Goal: Information Seeking & Learning: Learn about a topic

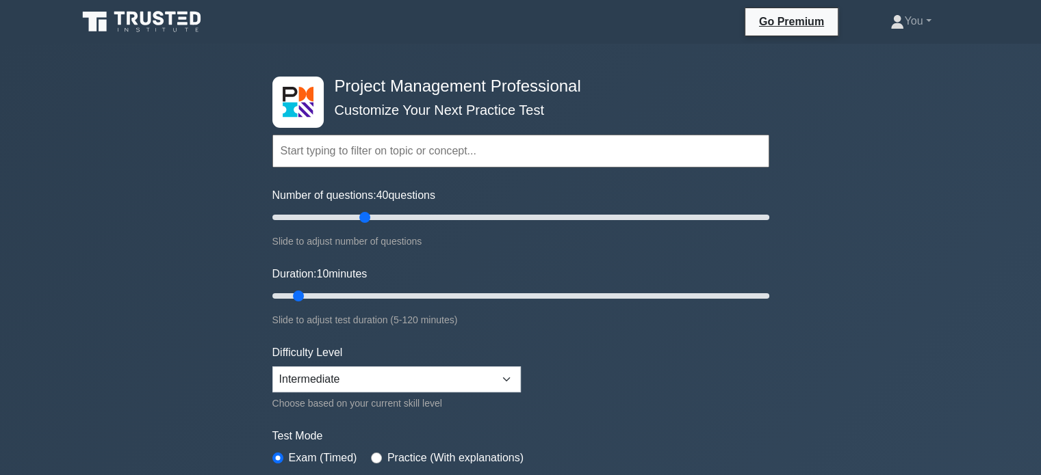
type input "40"
click at [368, 216] on input "Number of questions: 40 questions" at bounding box center [520, 217] width 497 height 16
click at [438, 296] on input "Duration: 45 minutes" at bounding box center [520, 296] width 497 height 16
click at [452, 296] on input "Duration: 45 minutes" at bounding box center [520, 296] width 497 height 16
click at [456, 296] on input "Duration: 45 minutes" at bounding box center [520, 296] width 497 height 16
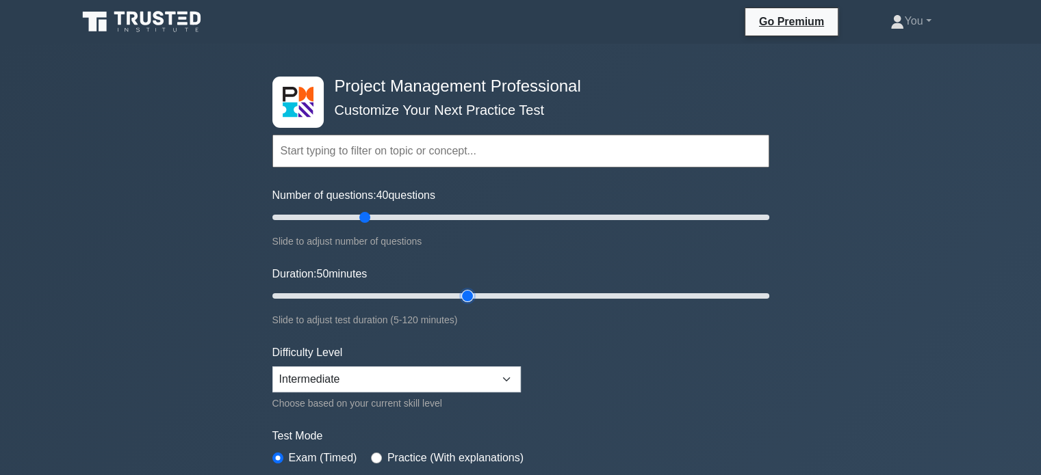
type input "50"
click at [465, 295] on input "Duration: 50 minutes" at bounding box center [520, 296] width 497 height 16
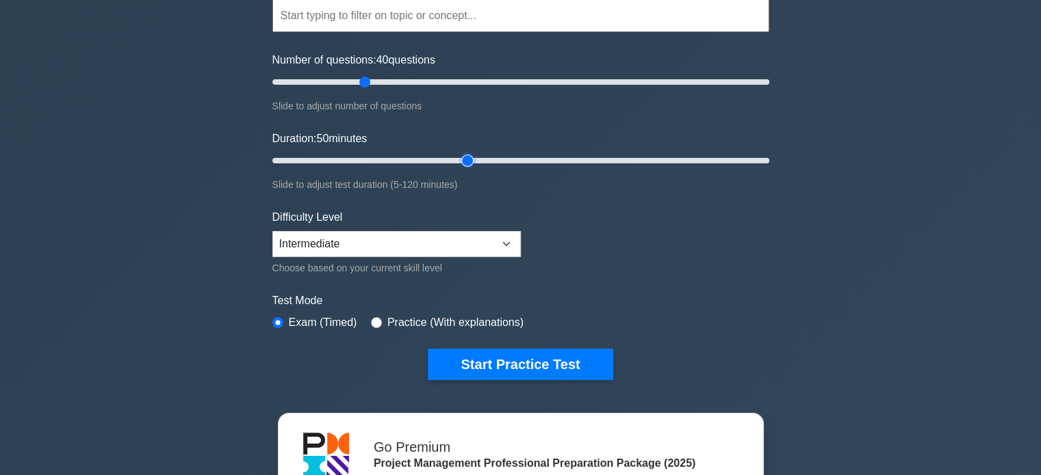
scroll to position [140, 0]
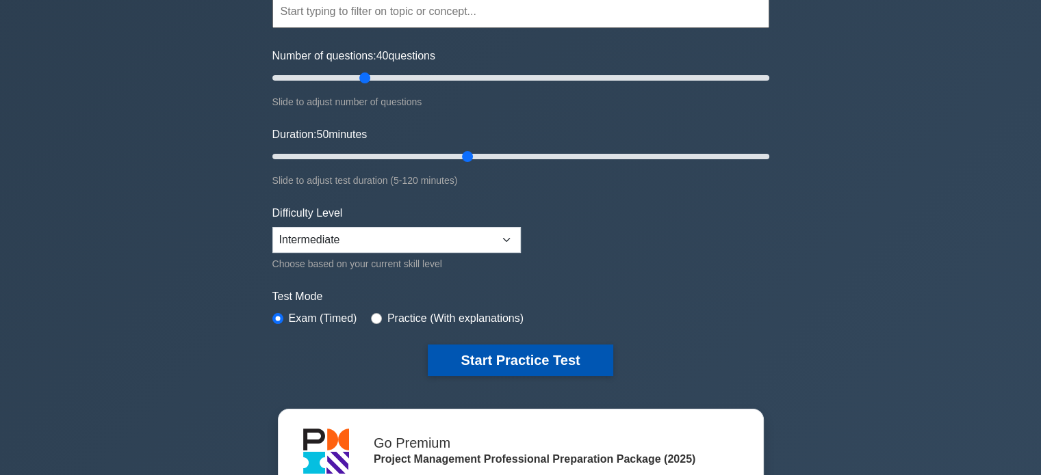
click at [520, 363] on button "Start Practice Test" at bounding box center [520, 360] width 185 height 31
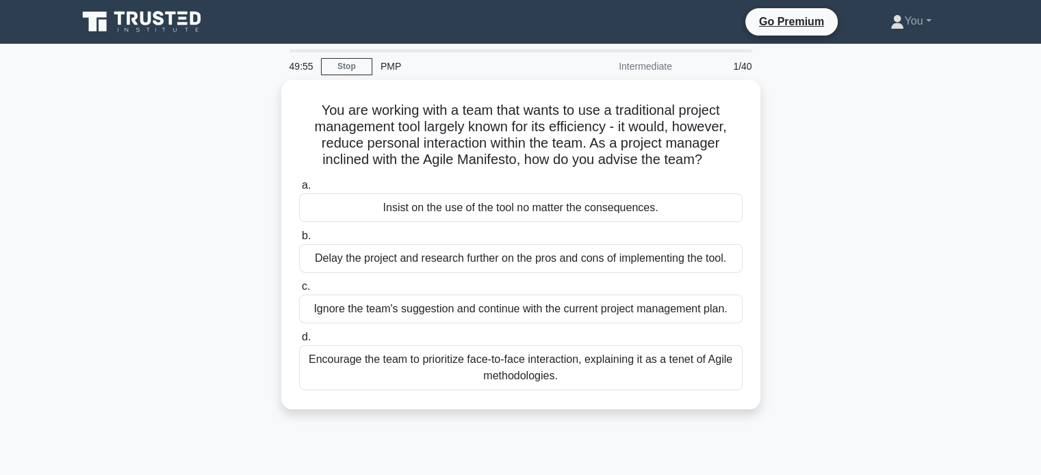
click at [203, 200] on div "You are working with a team that wants to use a traditional project management …" at bounding box center [520, 253] width 903 height 346
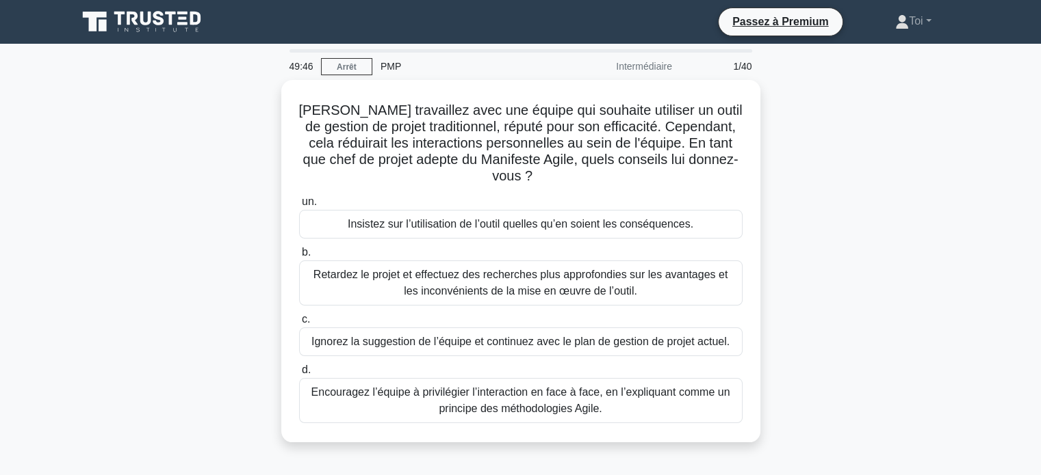
click at [861, 196] on div "[PERSON_NAME] travaillez avec une équipe qui souhaite utiliser un outil de gest…" at bounding box center [520, 269] width 903 height 379
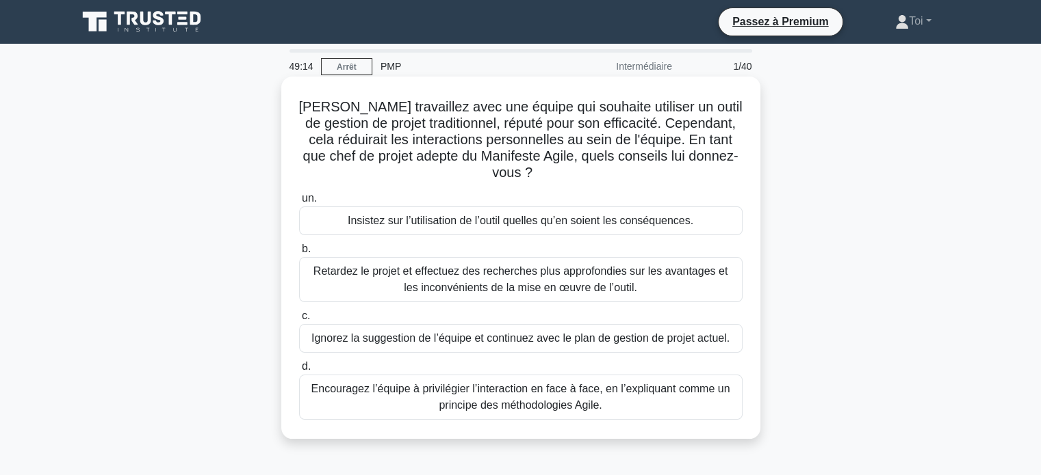
click at [449, 402] on font "Encouragez l’équipe à privilégier l’interaction en face à face, en l’expliquant…" at bounding box center [520, 397] width 419 height 28
click at [299, 371] on input "d. Encouragez l’équipe à privilégier l’interaction en face à face, en l’expliqu…" at bounding box center [299, 367] width 0 height 9
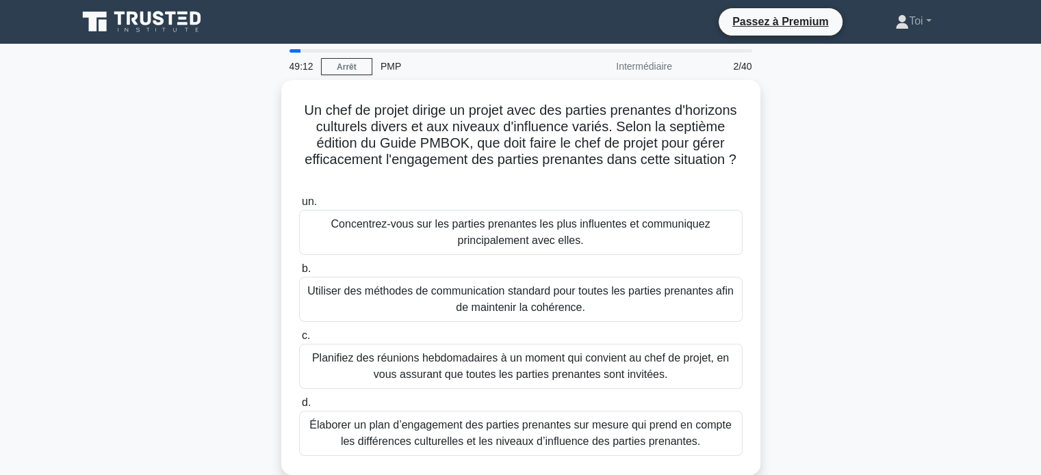
scroll to position [34, 0]
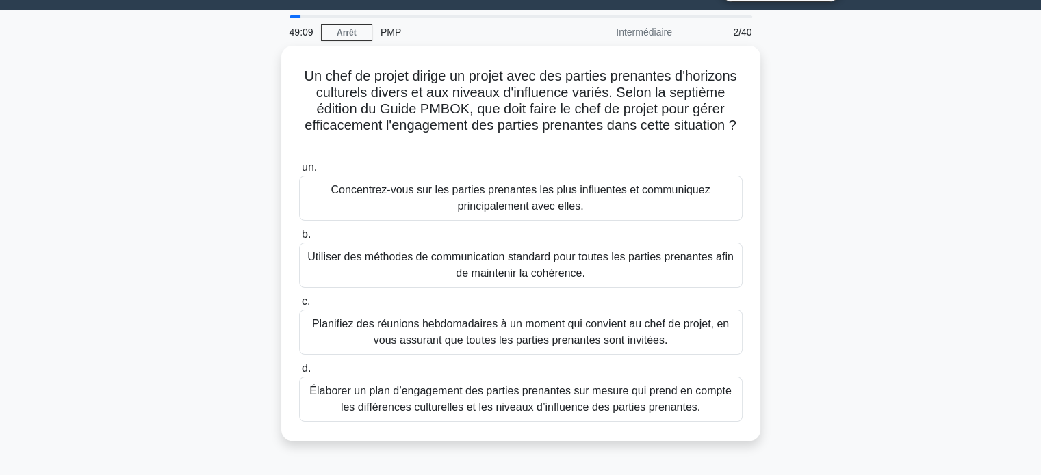
click at [184, 314] on div "Un chef de projet dirige un projet avec des parties prenantes d'horizons cultur…" at bounding box center [520, 252] width 903 height 412
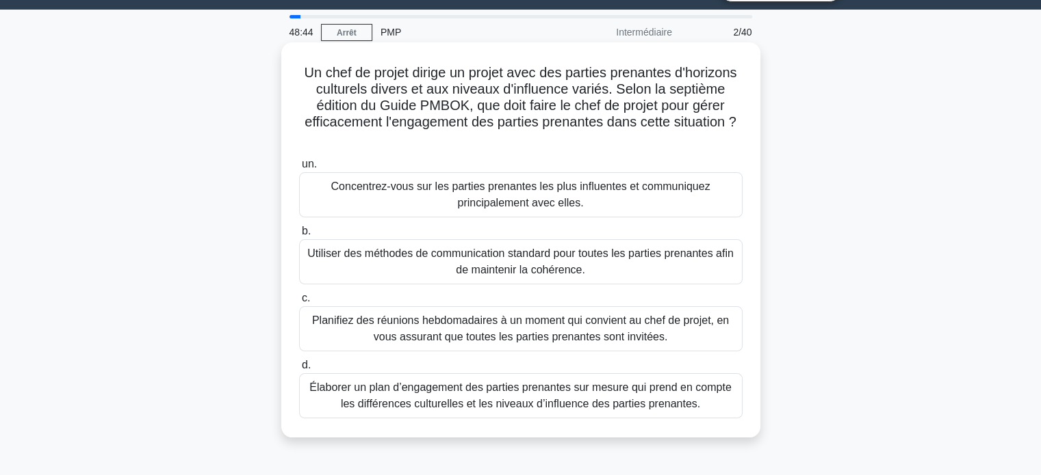
click at [536, 400] on font "Élaborer un plan d’engagement des parties prenantes sur mesure qui prend en com…" at bounding box center [519, 396] width 421 height 28
click at [299, 370] on input "d. Élaborer un plan d’engagement des parties prenantes sur mesure qui prend en …" at bounding box center [299, 365] width 0 height 9
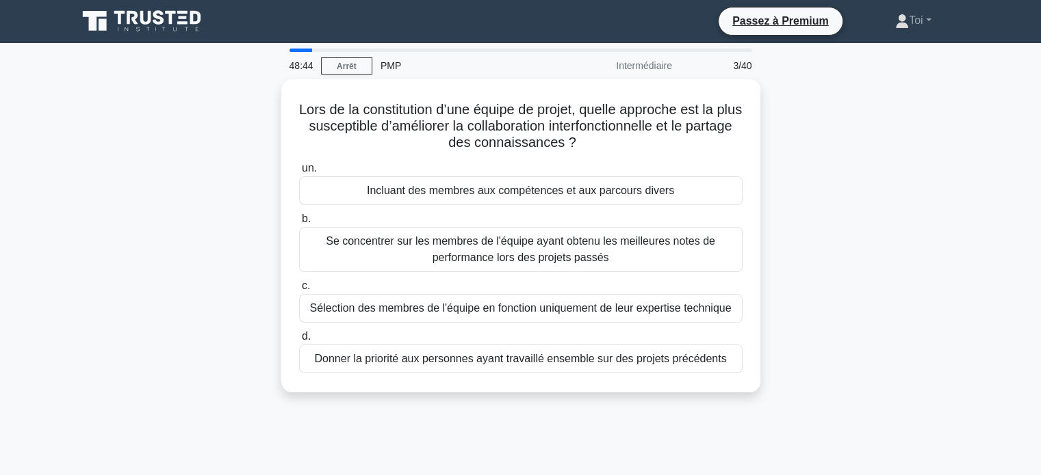
scroll to position [0, 0]
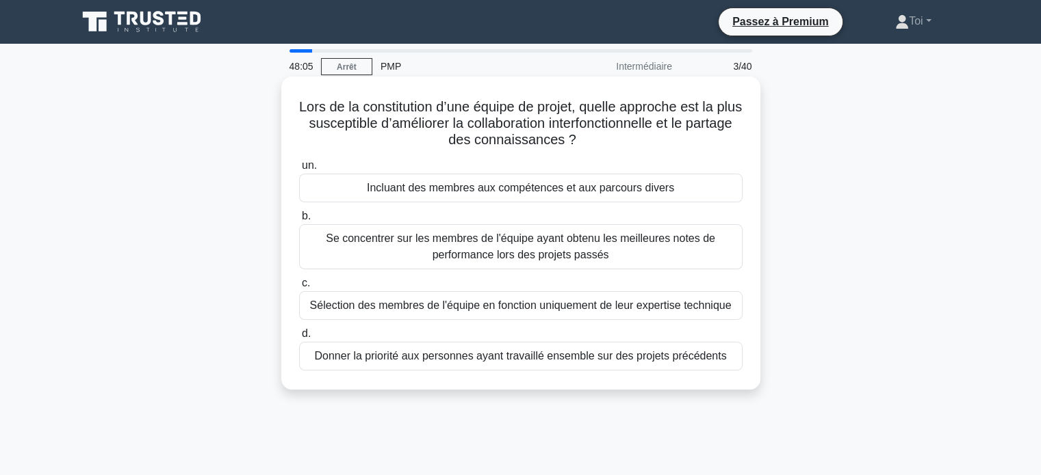
click at [477, 187] on font "Incluant des membres aux compétences et aux parcours divers" at bounding box center [520, 188] width 307 height 12
click at [299, 170] on input "un. Incluant des membres aux compétences et aux parcours divers" at bounding box center [299, 165] width 0 height 9
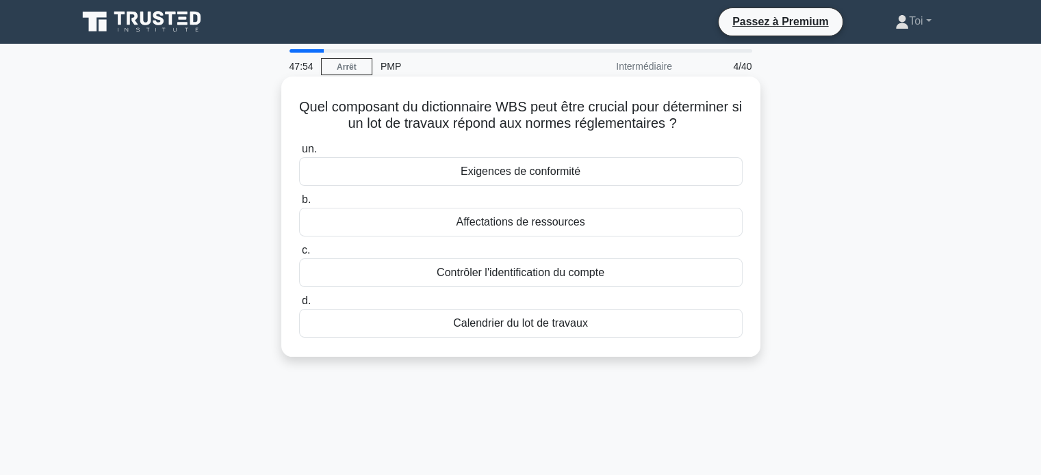
click at [385, 168] on div "Exigences de conformité" at bounding box center [520, 171] width 443 height 29
click at [299, 154] on input "un. Exigences de conformité" at bounding box center [299, 149] width 0 height 9
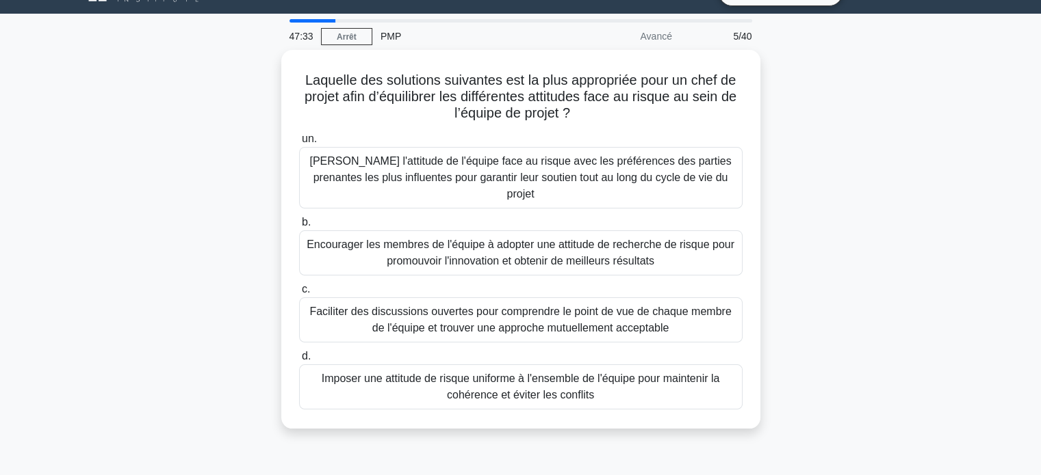
scroll to position [33, 0]
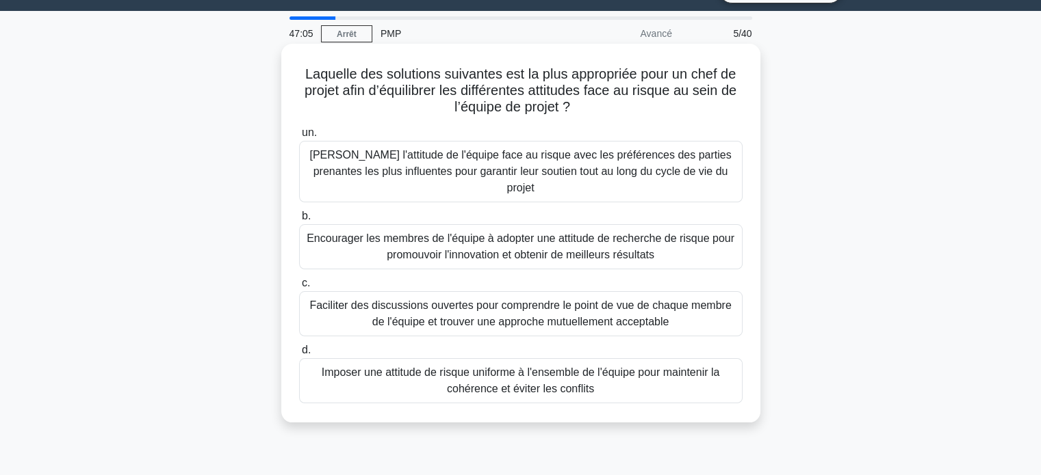
click at [444, 312] on font "Faciliter des discussions ouvertes pour comprendre le point de vue de chaque me…" at bounding box center [519, 314] width 421 height 28
click at [299, 288] on input "c. Faciliter des discussions ouvertes pour comprendre le point de vue de chaque…" at bounding box center [299, 283] width 0 height 9
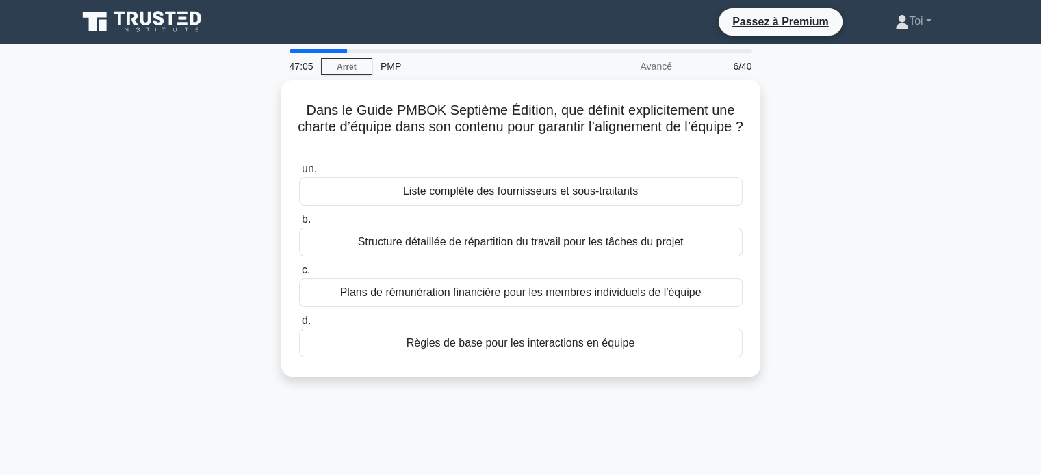
scroll to position [0, 0]
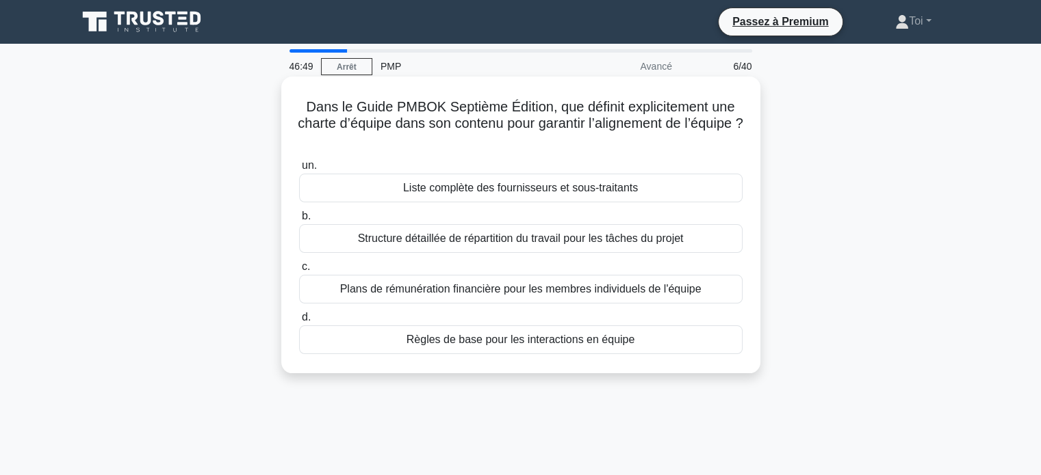
click at [490, 341] on font "Règles de base pour les interactions en équipe" at bounding box center [520, 340] width 229 height 12
click at [299, 322] on input "d. Règles de base pour les interactions en équipe" at bounding box center [299, 317] width 0 height 9
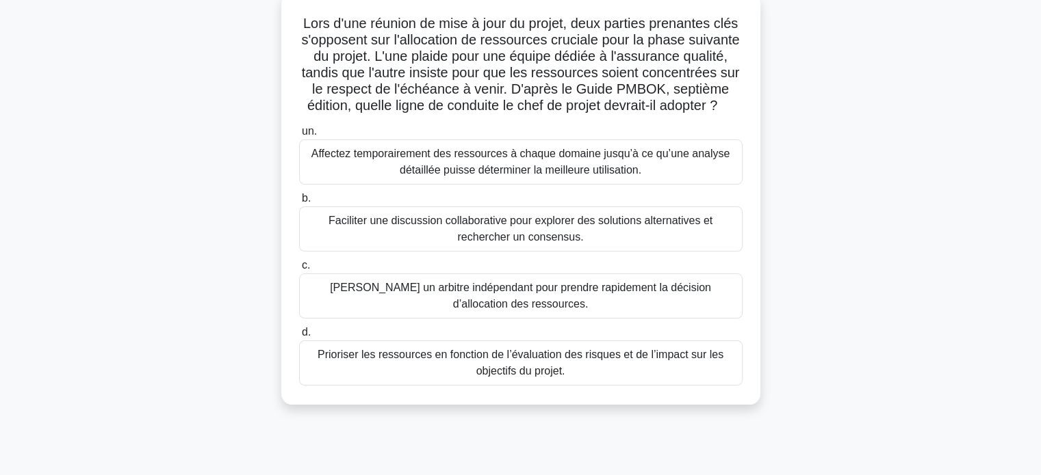
scroll to position [101, 0]
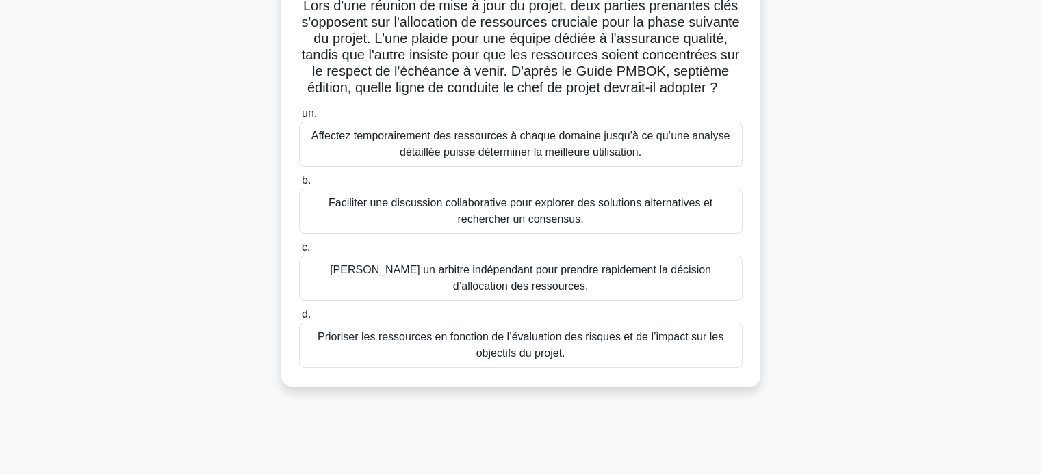
click at [514, 225] on font "Faciliter une discussion collaborative pour explorer des solutions alternatives…" at bounding box center [520, 211] width 384 height 28
click at [299, 185] on input "b. Faciliter une discussion collaborative pour explorer des solutions alternati…" at bounding box center [299, 181] width 0 height 9
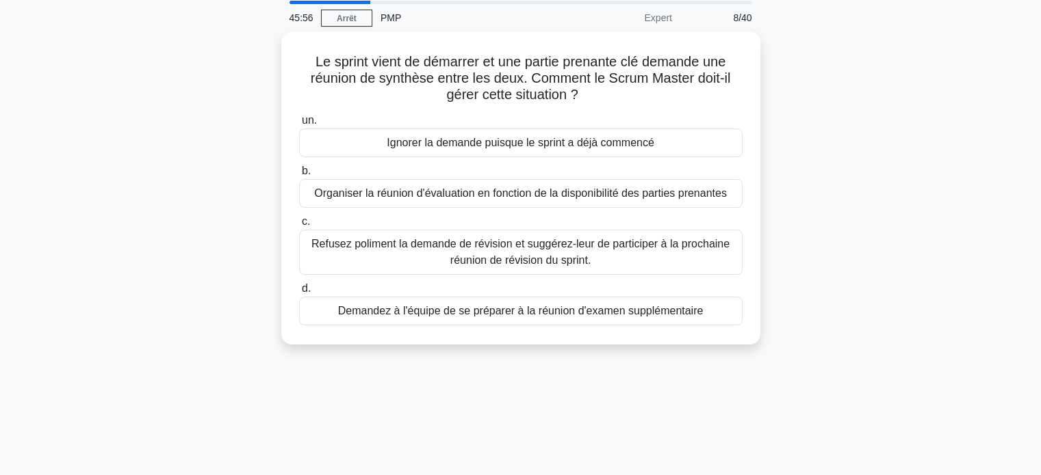
scroll to position [0, 0]
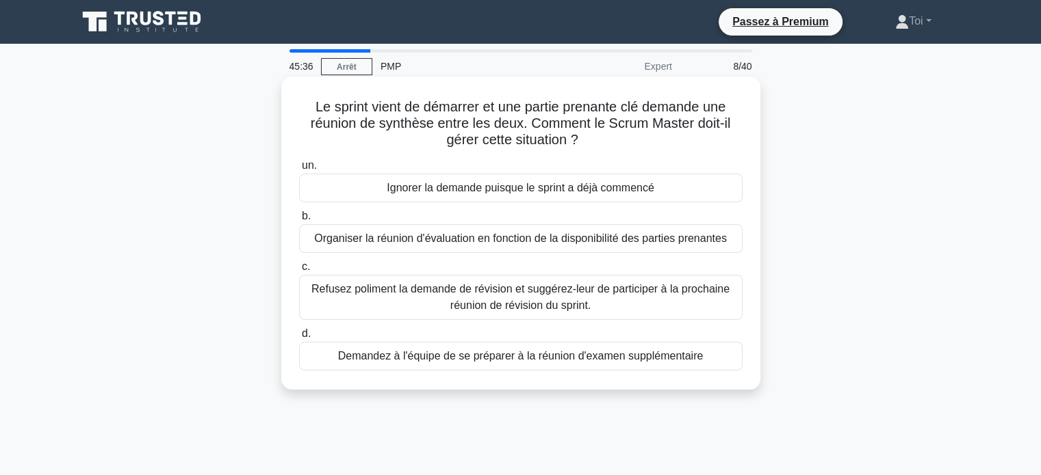
click at [501, 302] on font "Refusez poliment la demande de révision et suggérez-leur de participer à la pro…" at bounding box center [520, 297] width 418 height 28
click at [299, 272] on input "c. Refusez poliment la demande de révision et suggérez-leur de participer à la …" at bounding box center [299, 267] width 0 height 9
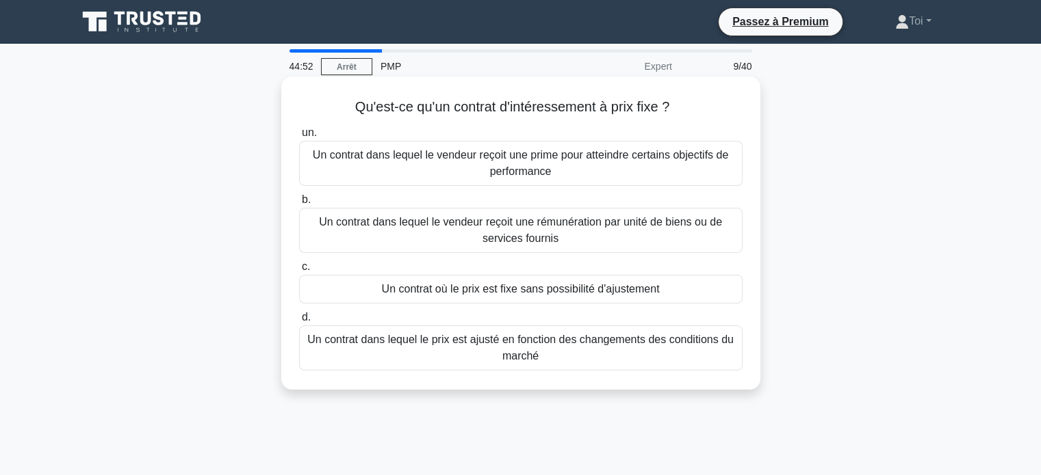
click at [572, 243] on font "Un contrat dans lequel le vendeur reçoit une rémunération par unité de biens ou…" at bounding box center [520, 230] width 431 height 33
click at [299, 205] on input "b. Un contrat dans lequel le vendeur reçoit une rémunération par unité de biens…" at bounding box center [299, 200] width 0 height 9
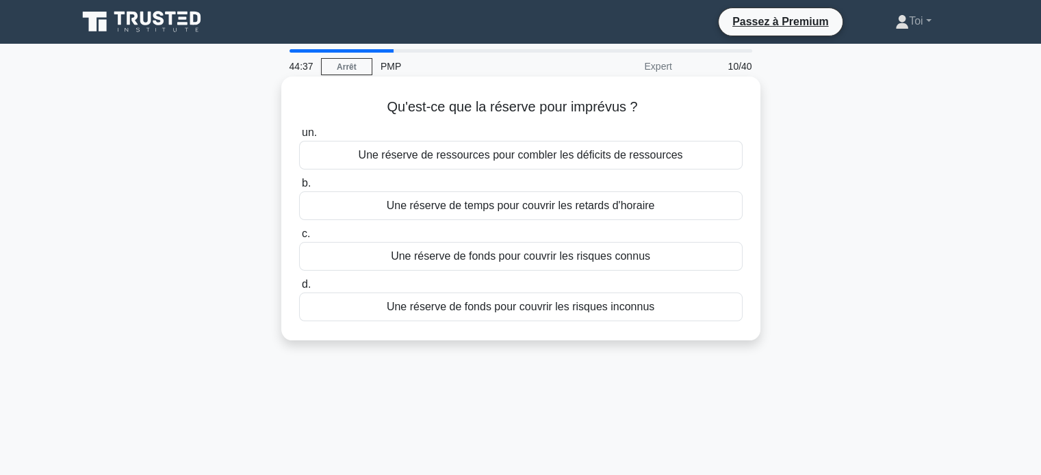
click at [515, 259] on font "Une réserve de fonds pour couvrir les risques connus" at bounding box center [520, 256] width 259 height 12
click at [299, 239] on input "c. Une réserve de fonds pour couvrir les risques connus" at bounding box center [299, 234] width 0 height 9
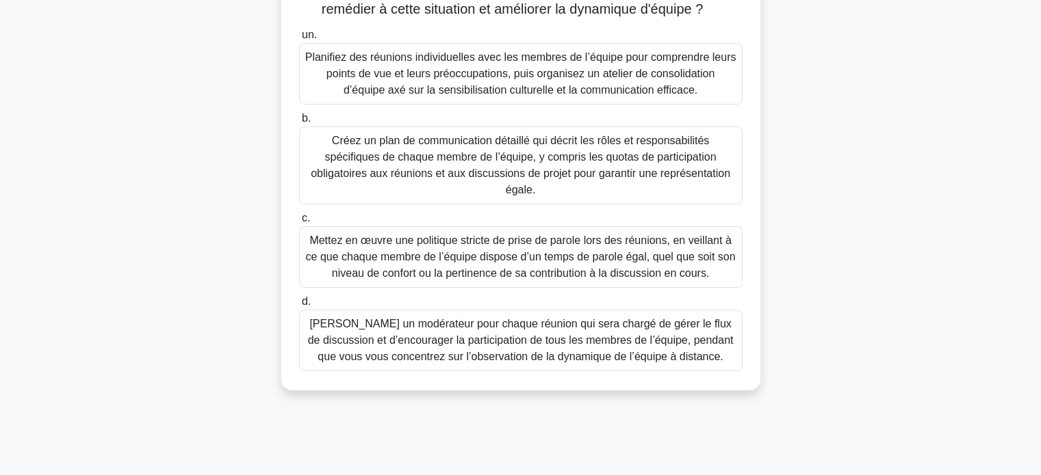
scroll to position [216, 0]
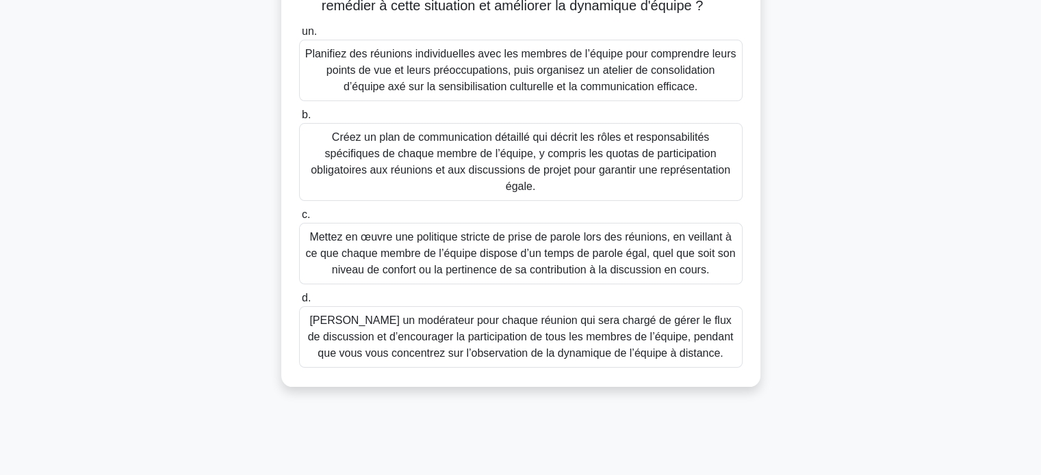
click at [406, 89] on font "Planifiez des réunions individuelles avec les membres de l’équipe pour comprend…" at bounding box center [520, 70] width 431 height 44
click at [299, 36] on input "un. Planifiez des réunions individuelles avec les membres de l’équipe pour comp…" at bounding box center [299, 31] width 0 height 9
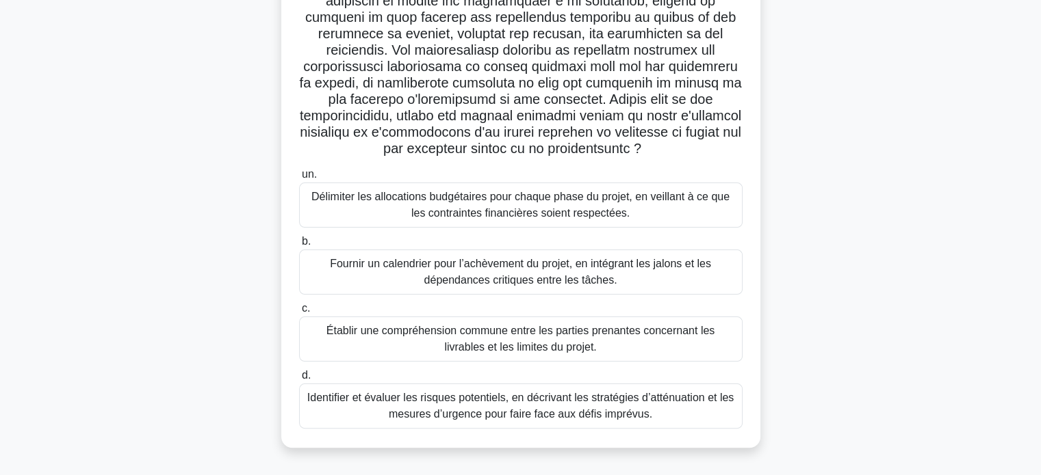
scroll to position [224, 0]
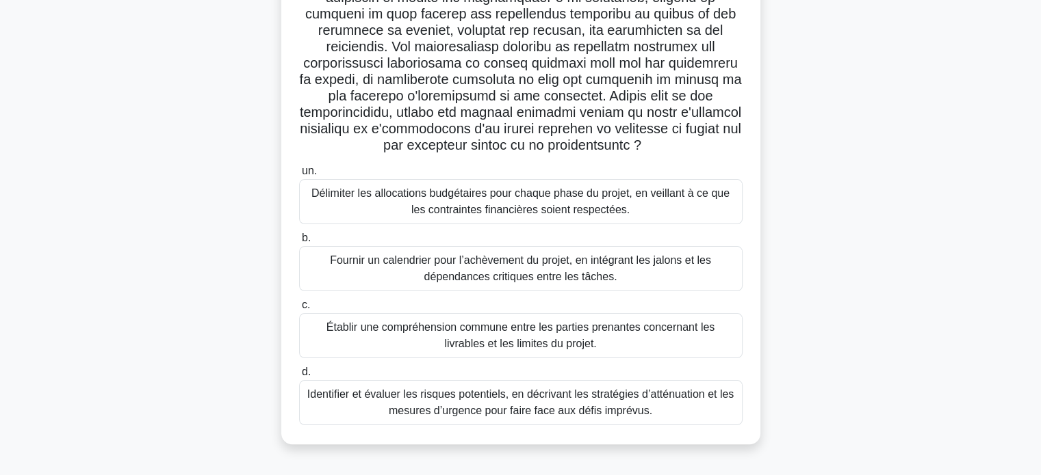
click at [550, 273] on font "Fournir un calendrier pour l’achèvement du projet, en intégrant les jalons et l…" at bounding box center [520, 269] width 381 height 28
click at [299, 243] on input "b. Fournir un calendrier pour l’achèvement du projet, en intégrant les jalons e…" at bounding box center [299, 238] width 0 height 9
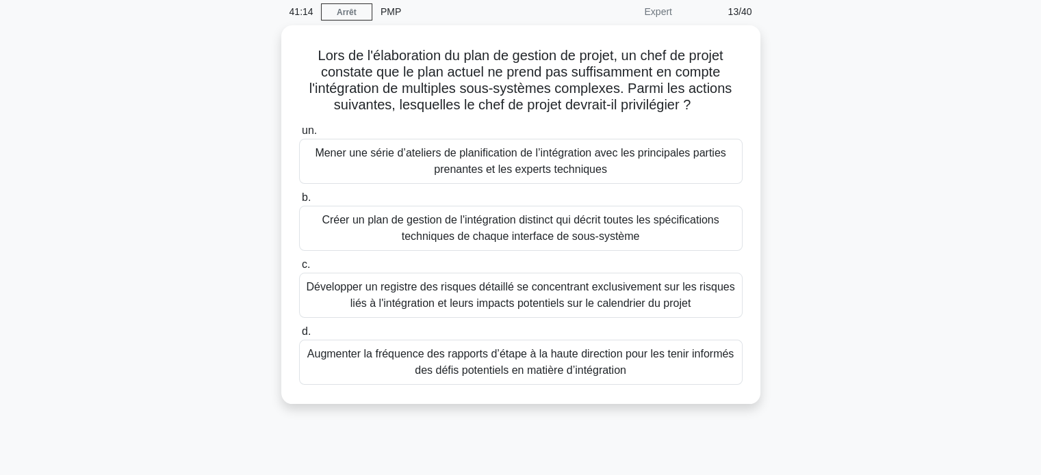
scroll to position [55, 0]
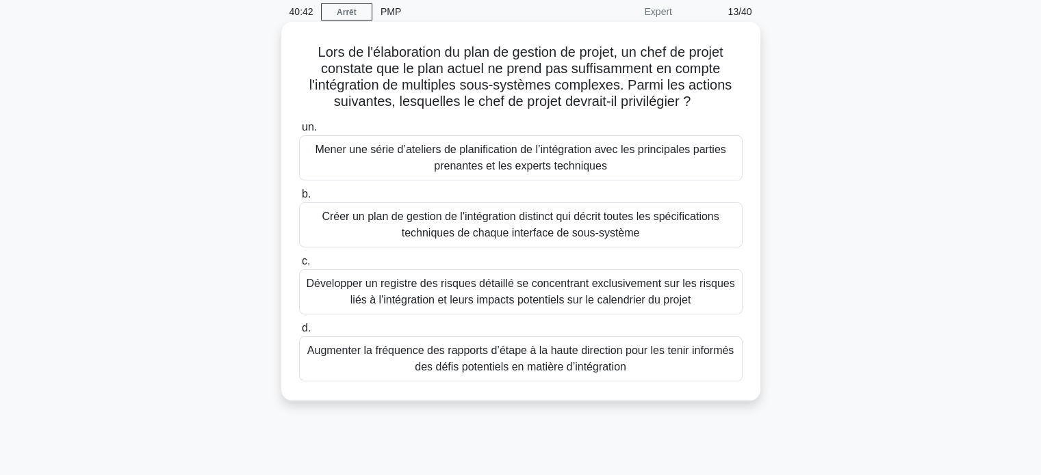
click at [419, 161] on font "Mener une série d’ateliers de planification de l’intégration avec les principal…" at bounding box center [520, 158] width 431 height 33
click at [299, 132] on input "un. Mener une série d’ateliers de planification de l’intégration avec les princ…" at bounding box center [299, 127] width 0 height 9
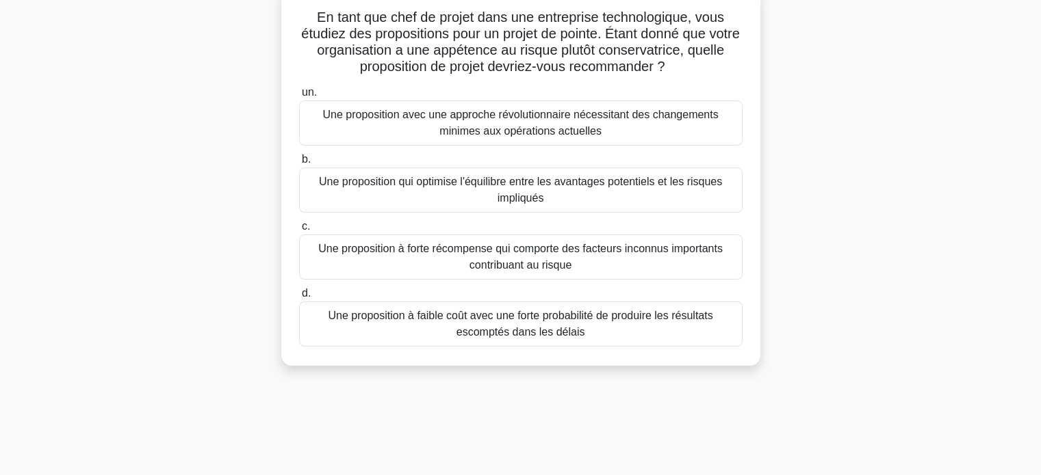
scroll to position [62, 0]
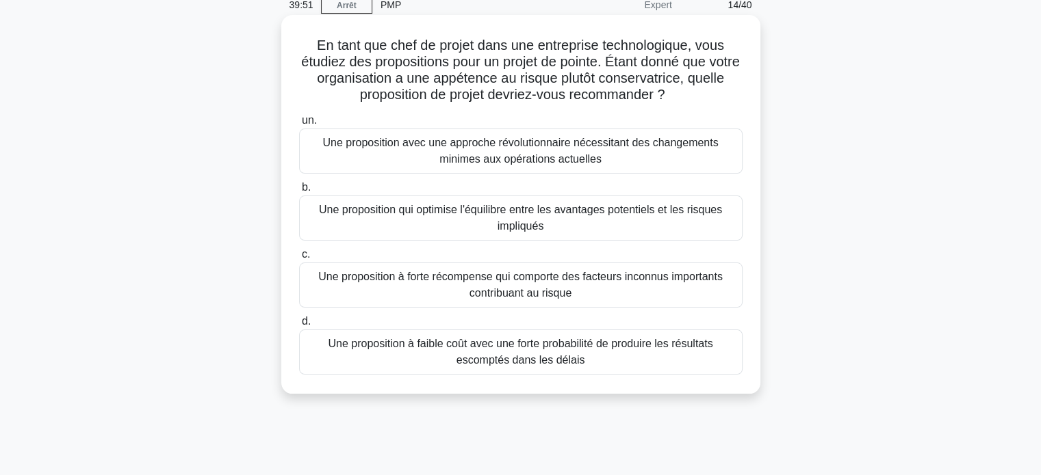
click at [493, 229] on font "Une proposition qui optimise l'équilibre entre les avantages potentiels et les …" at bounding box center [520, 218] width 431 height 33
click at [299, 192] on input "b. Une proposition qui optimise l'équilibre entre les avantages potentiels et l…" at bounding box center [299, 187] width 0 height 9
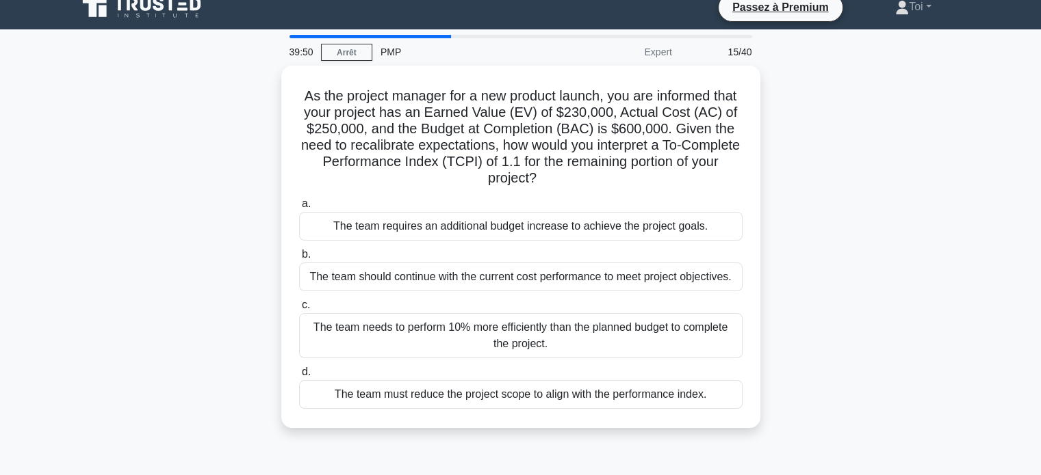
scroll to position [0, 0]
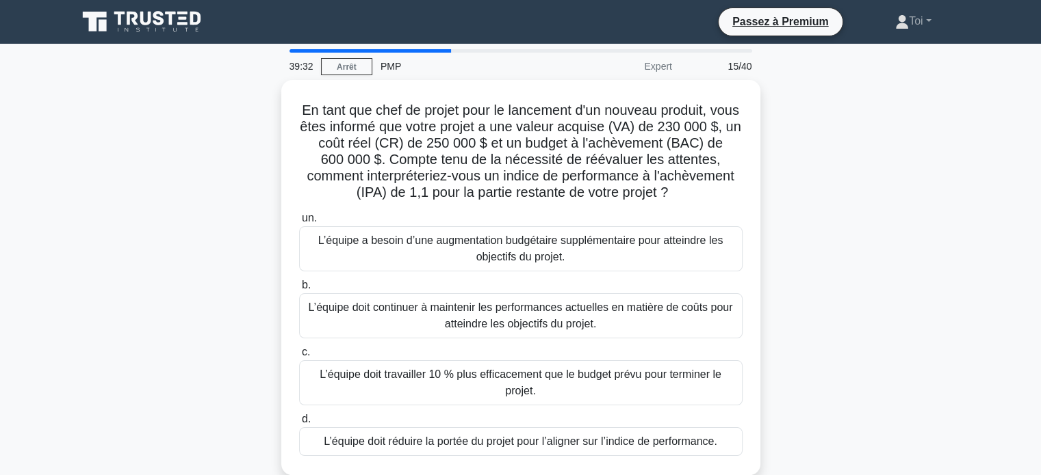
click at [179, 246] on div "En tant que chef de projet pour le lancement d'un nouveau produit, vous êtes in…" at bounding box center [520, 286] width 903 height 412
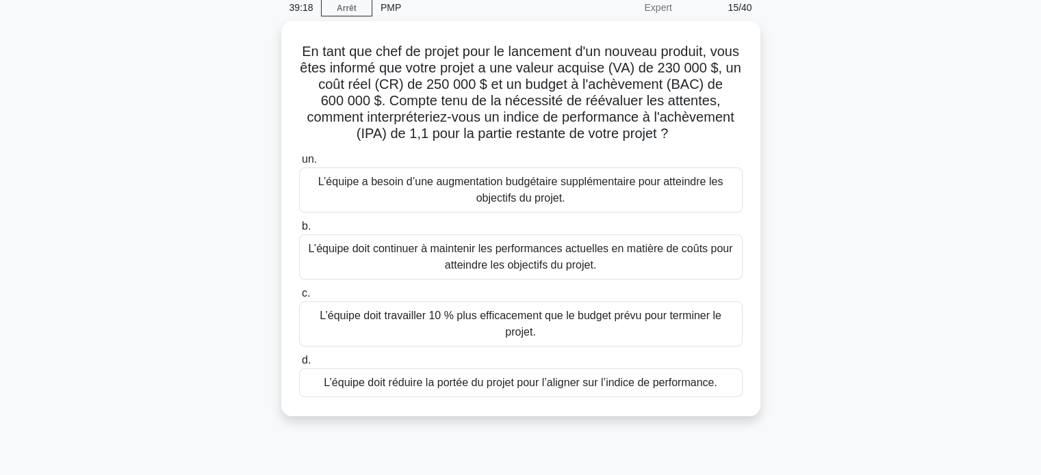
scroll to position [66, 0]
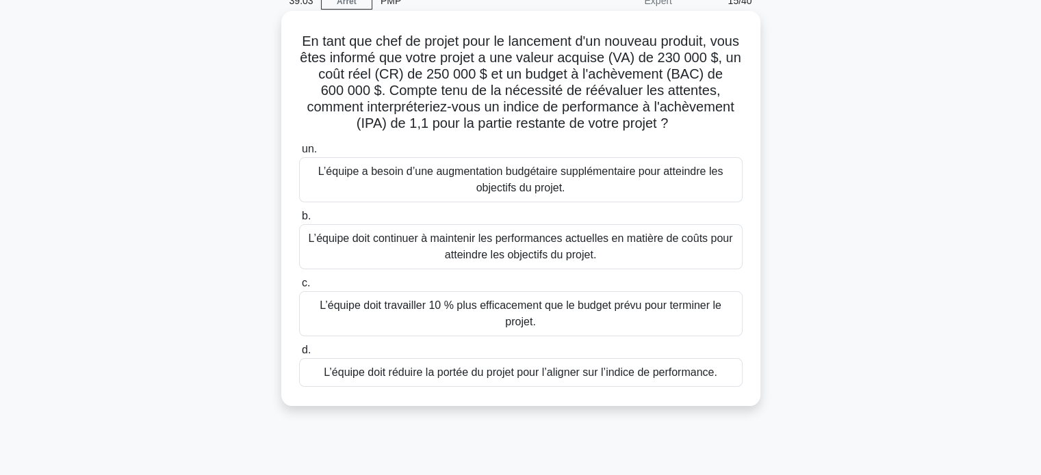
click at [456, 312] on font "L’équipe doit travailler 10 % plus efficacement que le budget prévu pour termin…" at bounding box center [520, 314] width 402 height 28
click at [299, 288] on input "c. L’équipe doit travailler 10 % plus efficacement que le budget prévu pour ter…" at bounding box center [299, 283] width 0 height 9
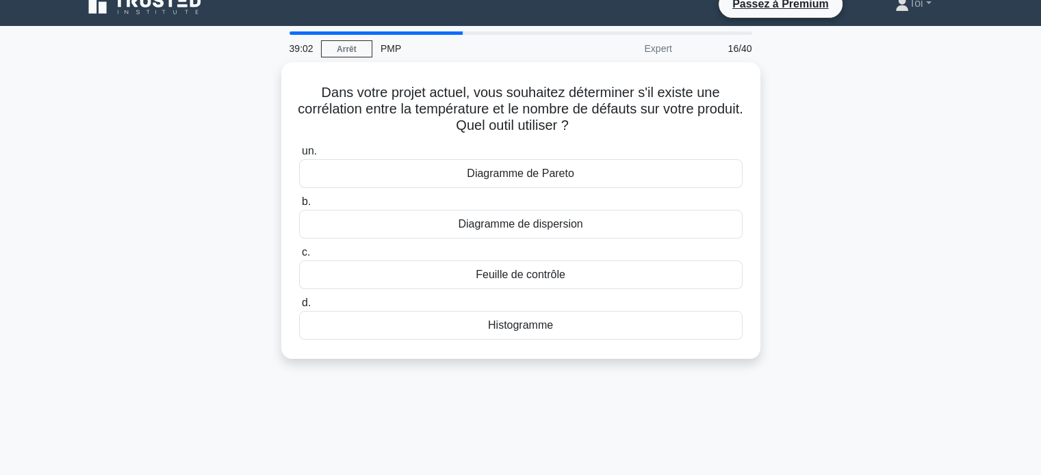
scroll to position [0, 0]
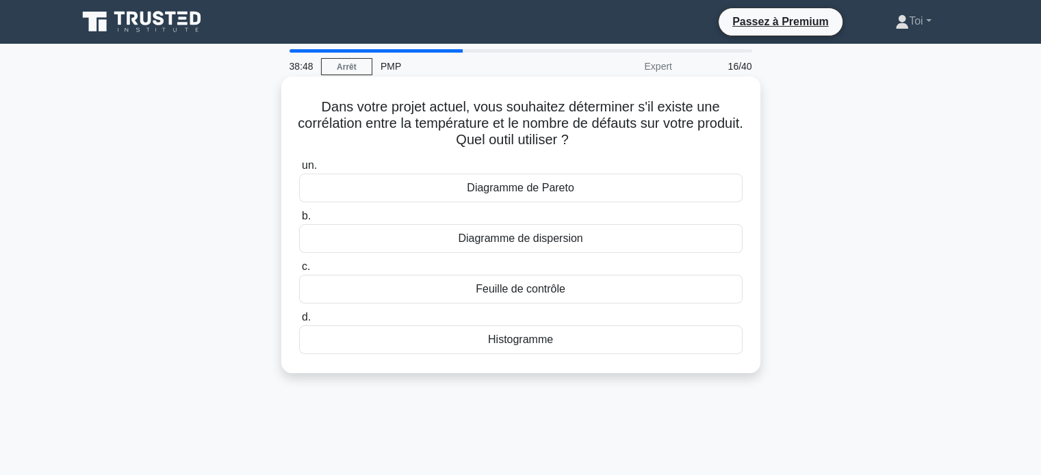
click at [449, 291] on div "Feuille de contrôle" at bounding box center [520, 289] width 443 height 29
click at [299, 272] on input "c. Feuille de contrôle" at bounding box center [299, 267] width 0 height 9
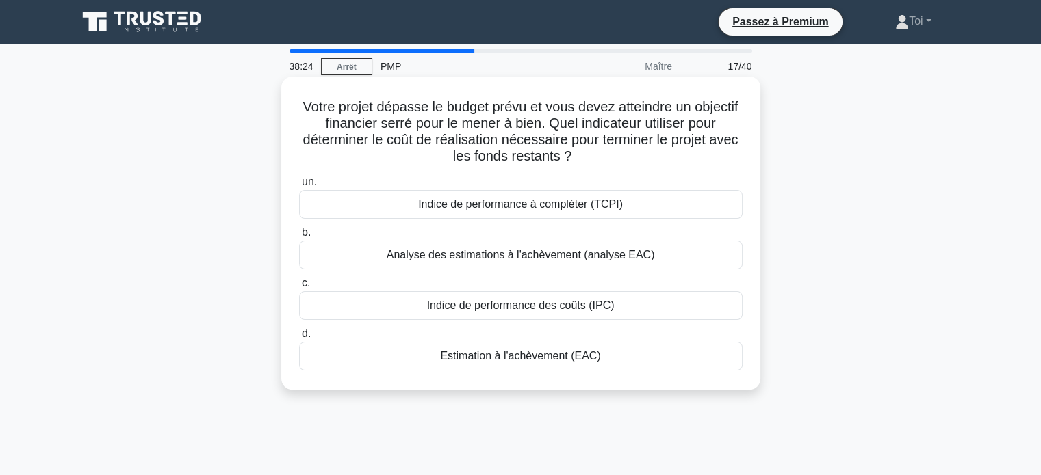
click at [490, 361] on font "Estimation à l'achèvement (EAC)" at bounding box center [520, 356] width 160 height 12
click at [299, 339] on input "d. Estimation à l'achèvement (EAC)" at bounding box center [299, 334] width 0 height 9
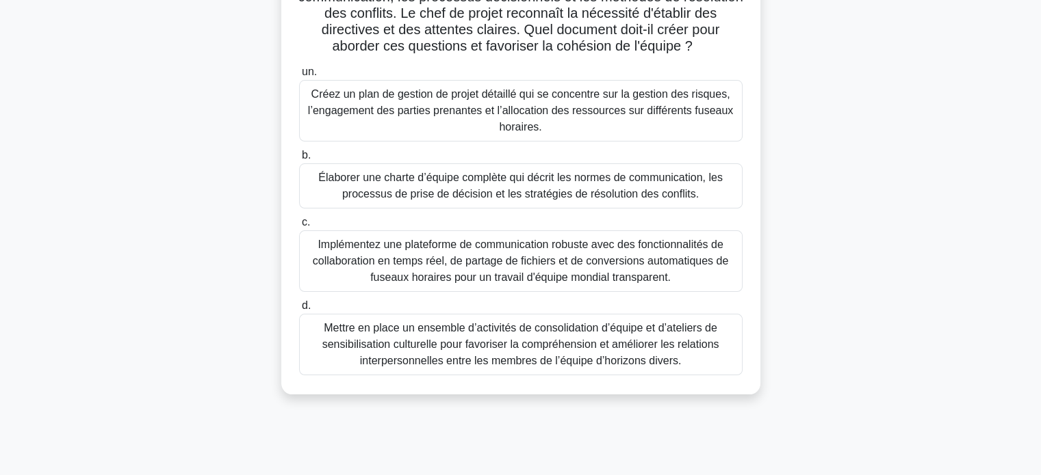
scroll to position [170, 0]
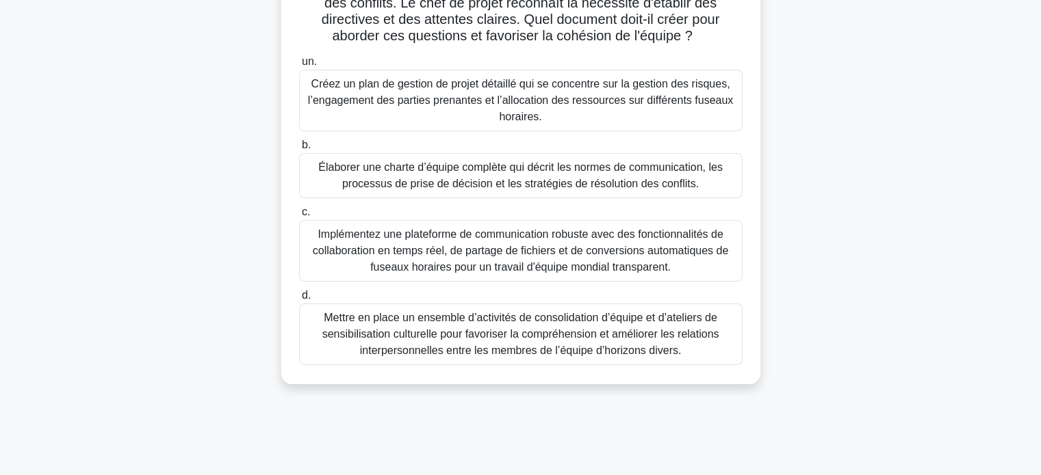
click at [532, 190] on font "Élaborer une charte d’équipe complète qui décrit les normes de communication, l…" at bounding box center [520, 175] width 404 height 28
click at [299, 150] on input "b. Élaborer une charte d’équipe complète qui décrit les normes de communication…" at bounding box center [299, 145] width 0 height 9
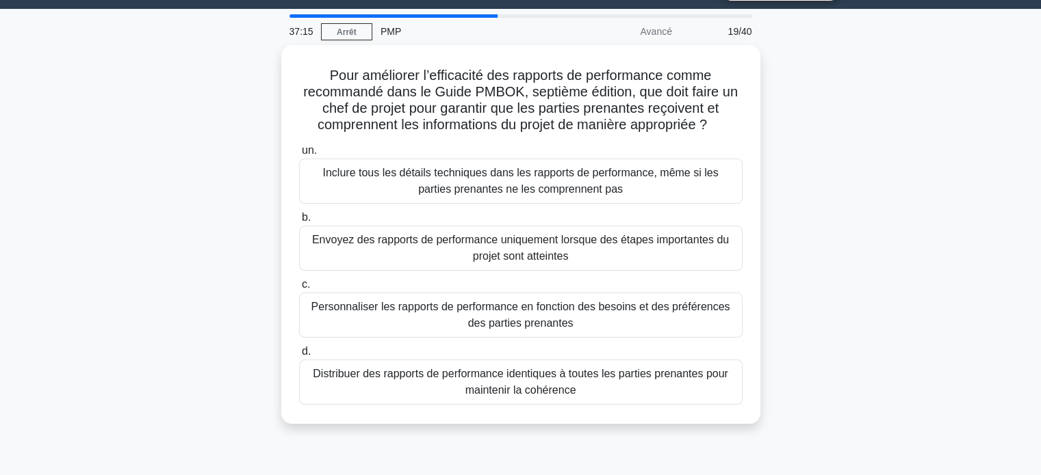
scroll to position [36, 0]
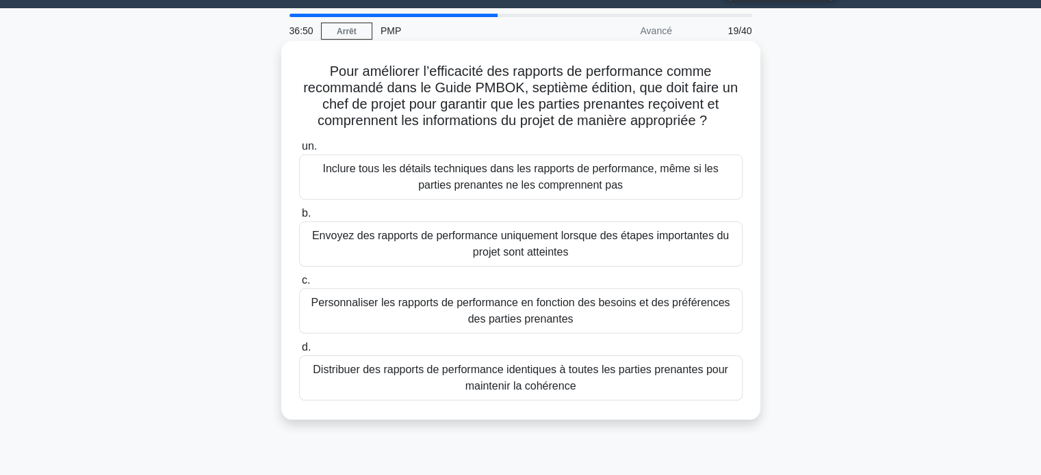
click at [432, 314] on font "Personnaliser les rapports de performance en fonction des besoins et des préfér…" at bounding box center [520, 311] width 431 height 33
click at [299, 285] on input "c. Personnaliser les rapports de performance en fonction des besoins et des pré…" at bounding box center [299, 280] width 0 height 9
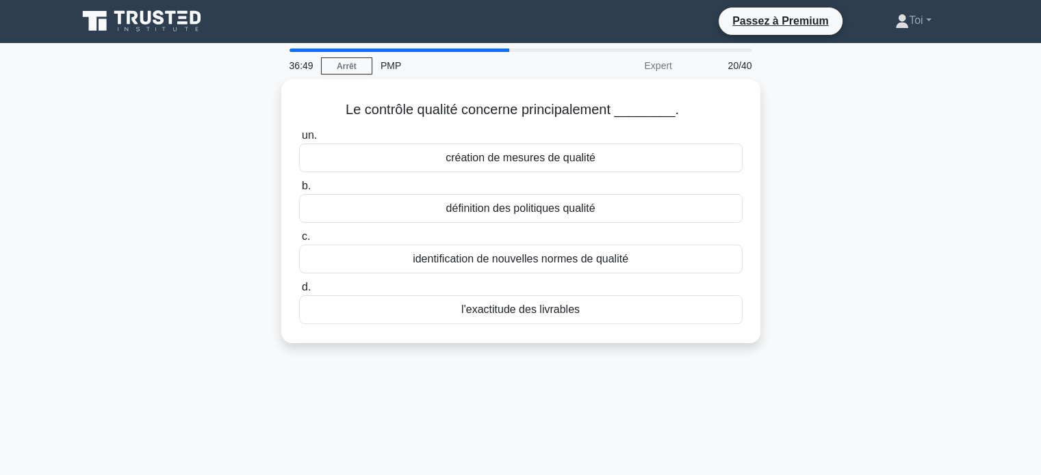
scroll to position [0, 0]
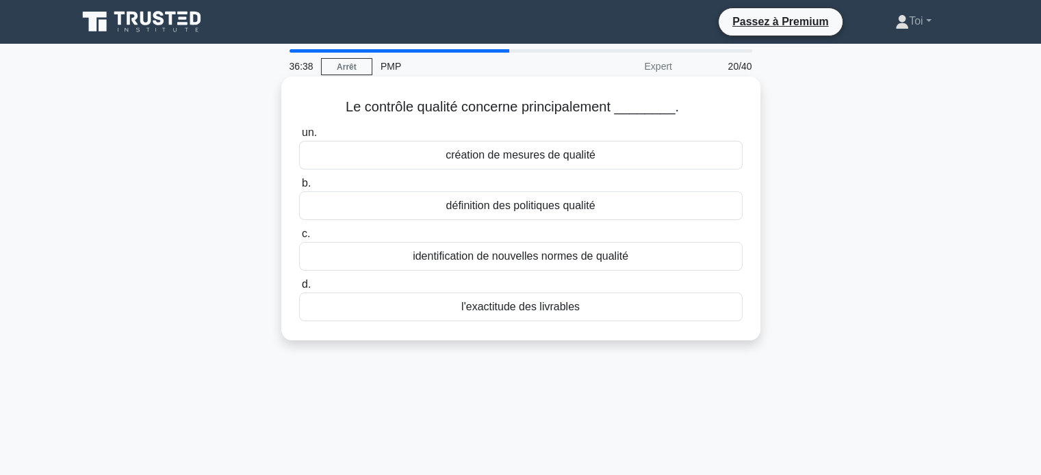
click at [558, 312] on font "l'exactitude des livrables" at bounding box center [520, 307] width 118 height 12
click at [299, 289] on input "d. l'exactitude des livrables" at bounding box center [299, 285] width 0 height 9
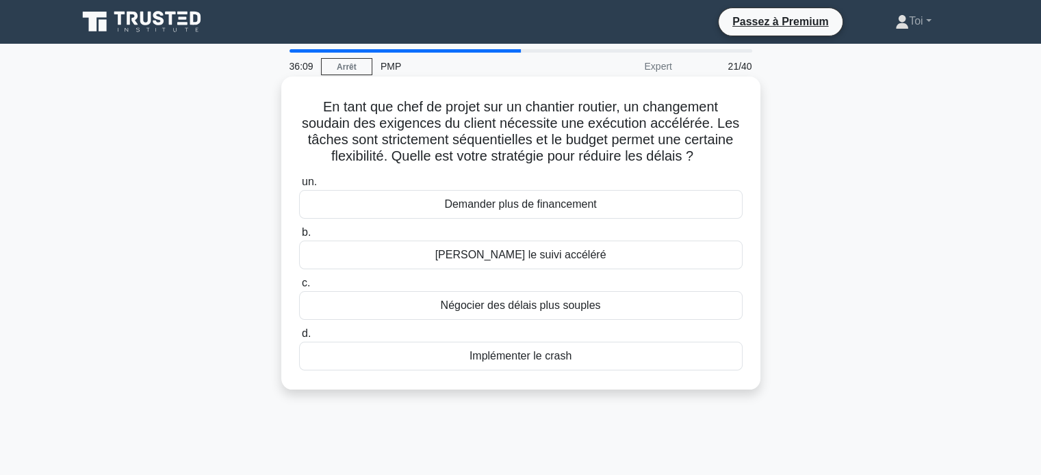
click at [495, 360] on font "Implémenter le crash" at bounding box center [520, 356] width 102 height 12
click at [299, 339] on input "d. Implémenter le crash" at bounding box center [299, 334] width 0 height 9
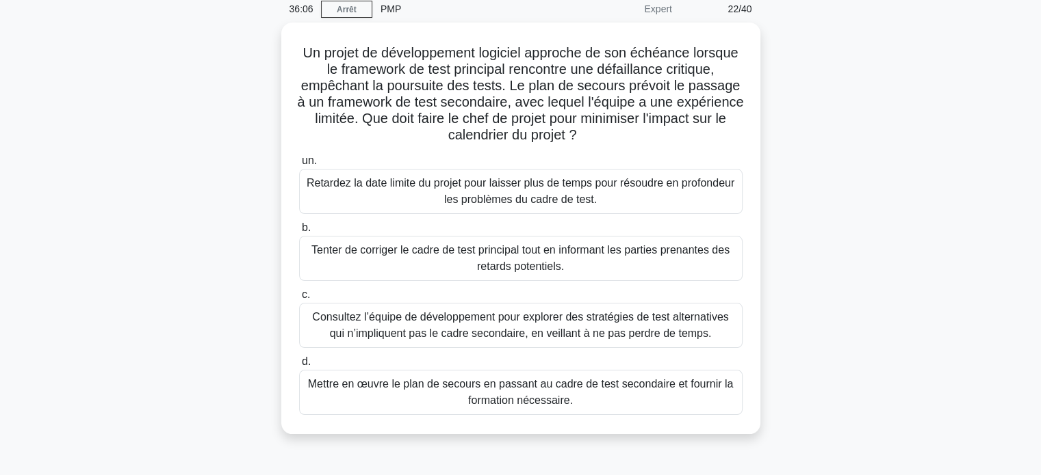
scroll to position [63, 0]
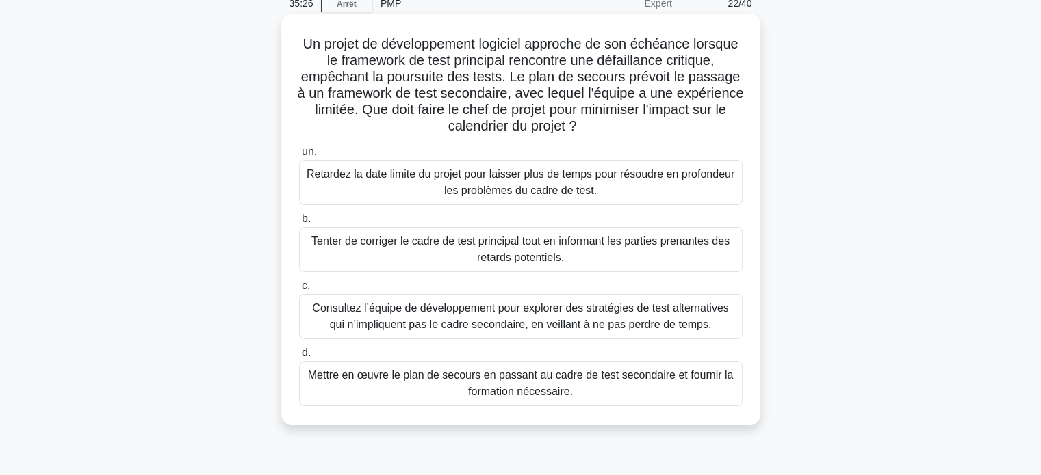
click at [391, 380] on font "Mettre en œuvre le plan de secours en passant au cadre de test secondaire et fo…" at bounding box center [521, 383] width 426 height 28
click at [299, 358] on input "d. Mettre en œuvre le plan de secours en passant au cadre de test secondaire et…" at bounding box center [299, 353] width 0 height 9
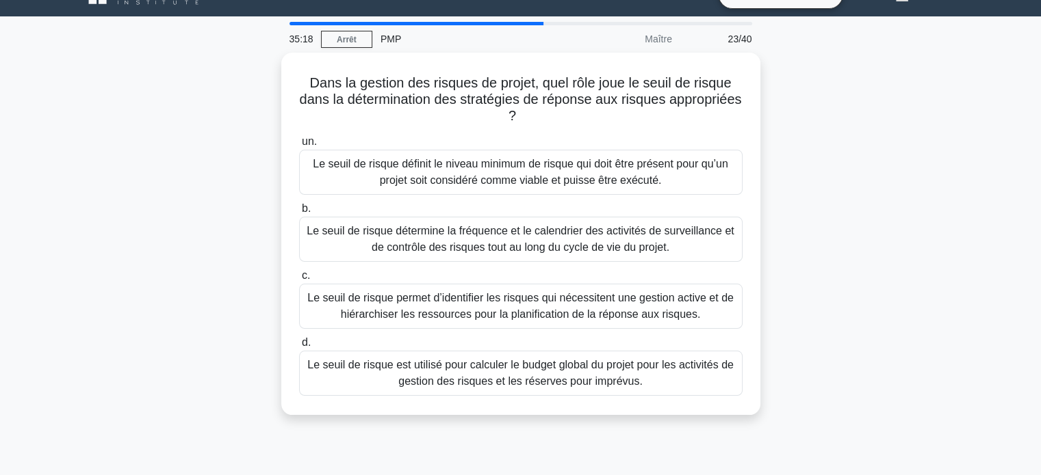
scroll to position [30, 0]
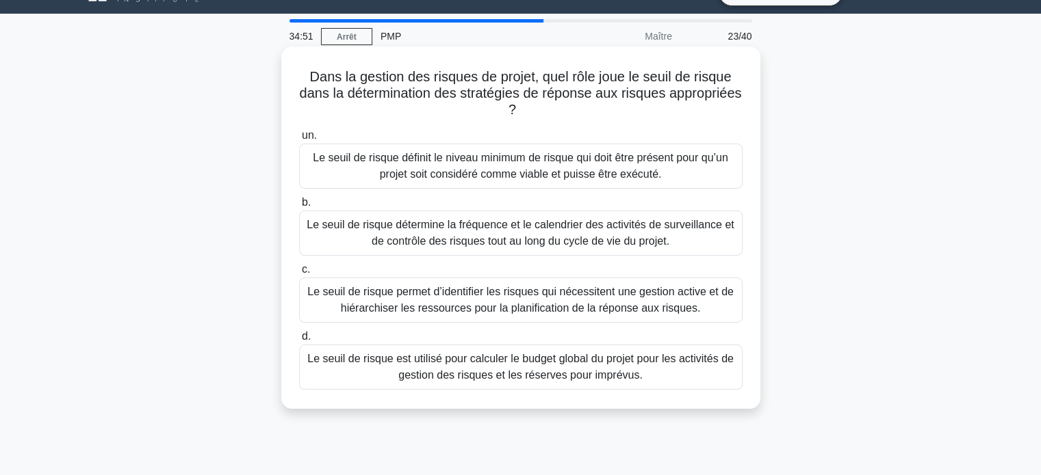
click at [406, 297] on font "Le seuil de risque permet d’identifier les risques qui nécessitent une gestion …" at bounding box center [520, 300] width 426 height 28
click at [299, 274] on input "c. Le seuil de risque permet d’identifier les risques qui nécessitent une gesti…" at bounding box center [299, 269] width 0 height 9
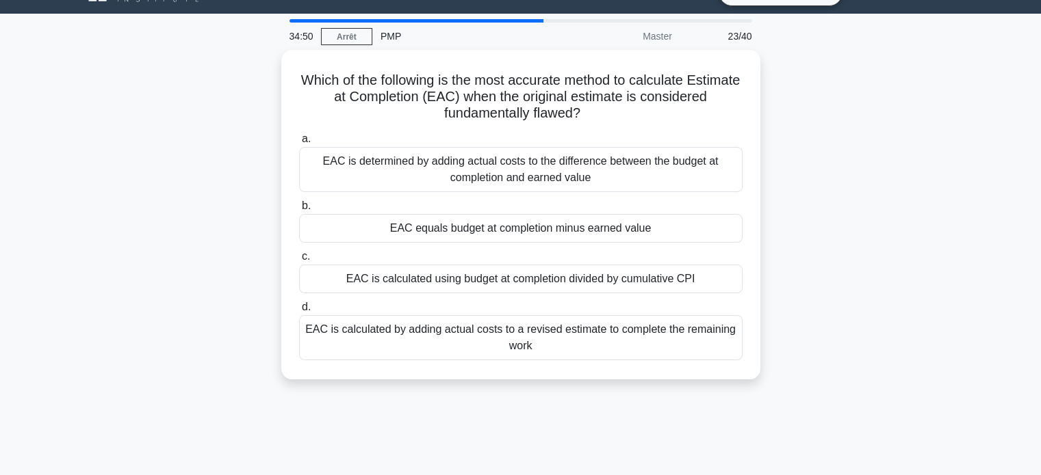
scroll to position [0, 0]
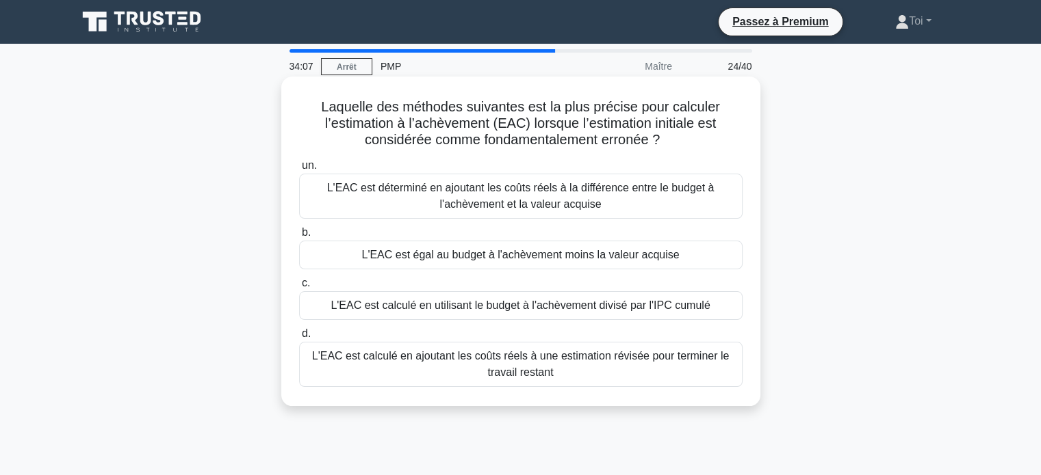
click at [423, 202] on font "L'EAC est déterminé en ajoutant les coûts réels à la différence entre le budget…" at bounding box center [520, 196] width 431 height 33
click at [299, 170] on input "un. L'EAC est déterminé en ajoutant les coûts réels à la différence entre le bu…" at bounding box center [299, 165] width 0 height 9
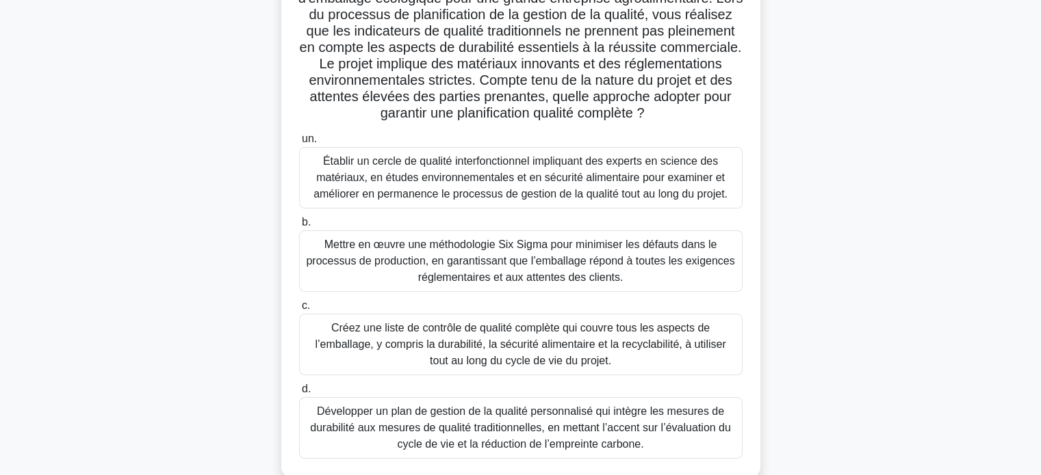
scroll to position [151, 0]
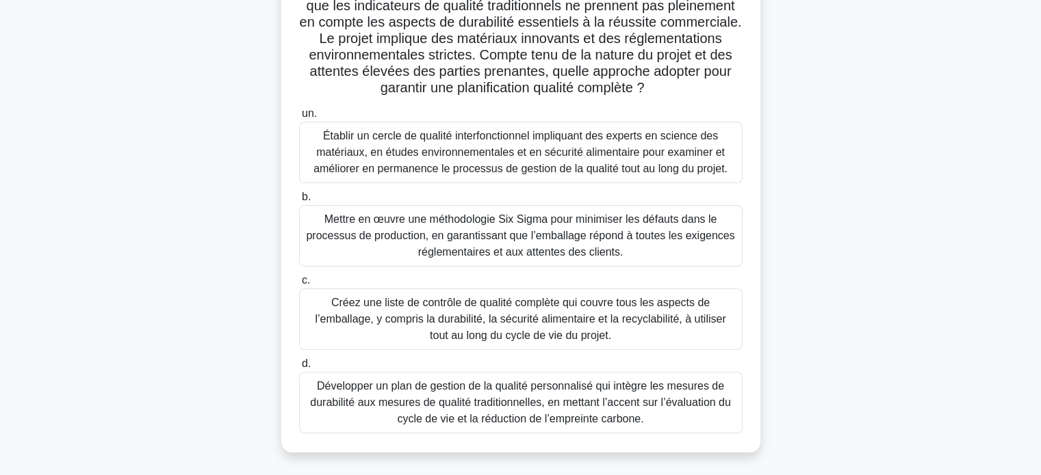
click at [471, 417] on font "Développer un plan de gestion de la qualité personnalisé qui intègre les mesure…" at bounding box center [520, 402] width 421 height 44
click at [299, 369] on input "d. Développer un plan de gestion de la qualité personnalisé qui intègre les mes…" at bounding box center [299, 364] width 0 height 9
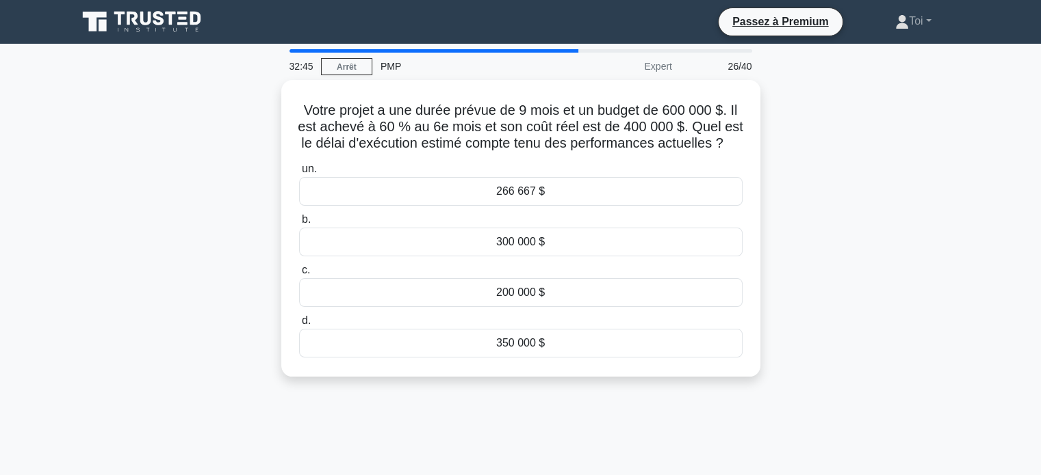
scroll to position [0, 0]
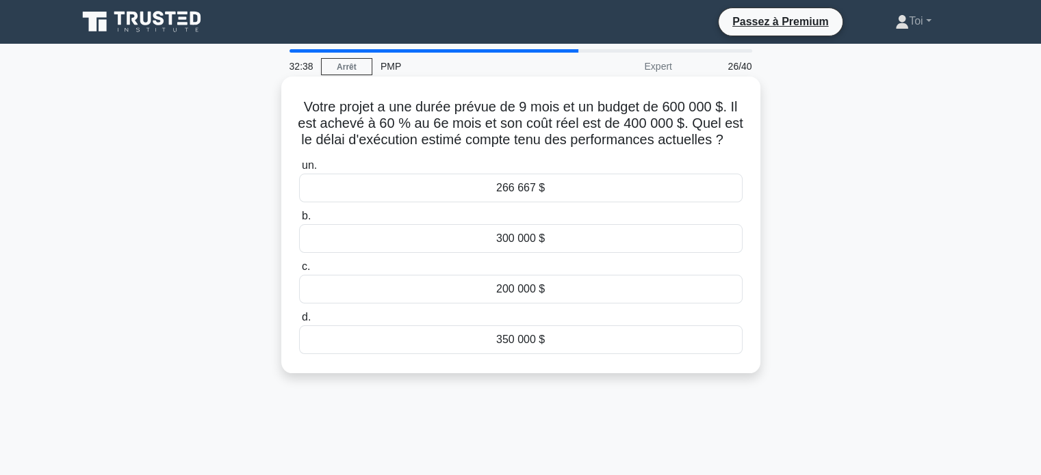
click at [528, 295] on font "200 000 $" at bounding box center [520, 289] width 49 height 12
click at [299, 272] on input "c. 200 000 $" at bounding box center [299, 267] width 0 height 9
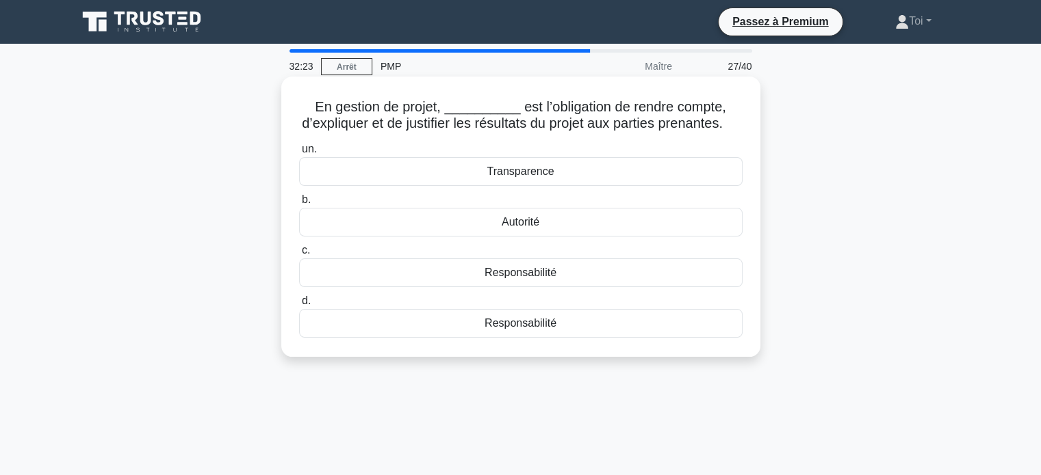
click at [418, 185] on div "Transparence" at bounding box center [520, 171] width 443 height 29
click at [299, 154] on input "un. Transparence" at bounding box center [299, 149] width 0 height 9
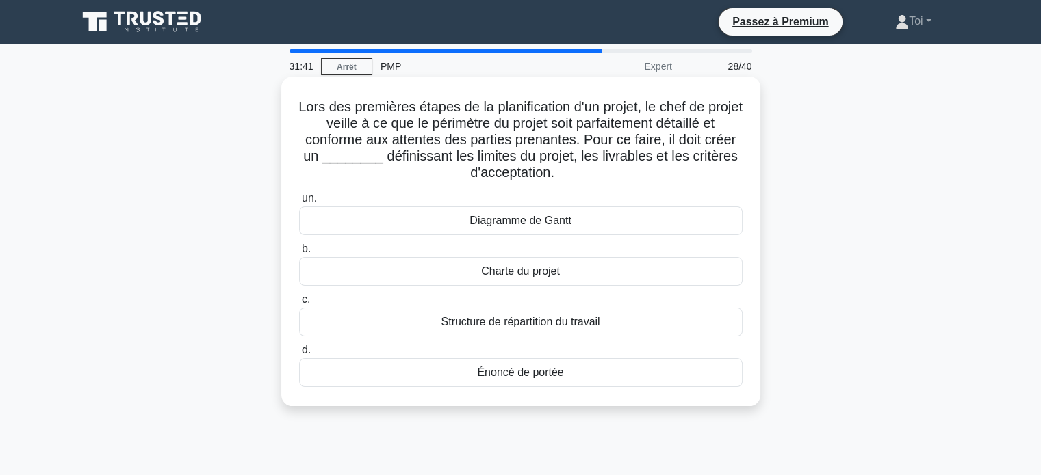
click at [526, 369] on font "Énoncé de portée" at bounding box center [520, 373] width 86 height 12
click at [299, 355] on input "d. Énoncé de portée" at bounding box center [299, 350] width 0 height 9
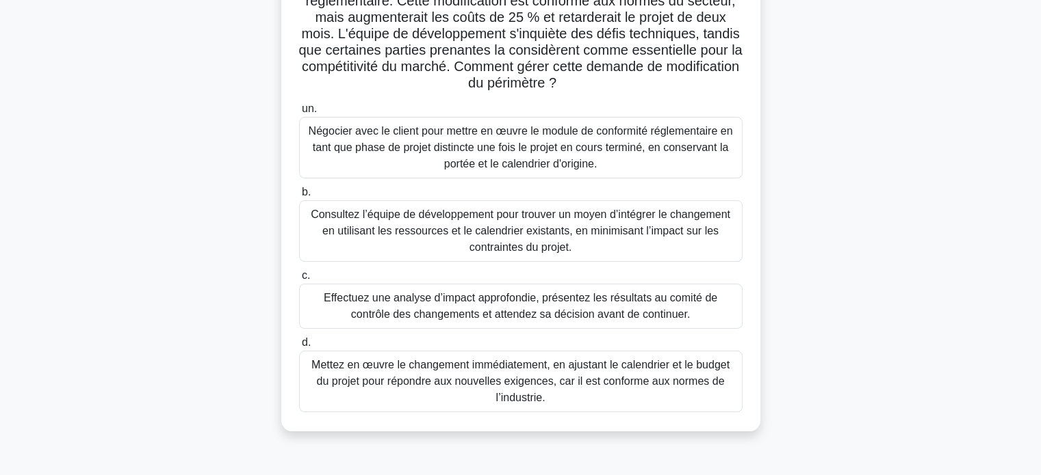
scroll to position [169, 0]
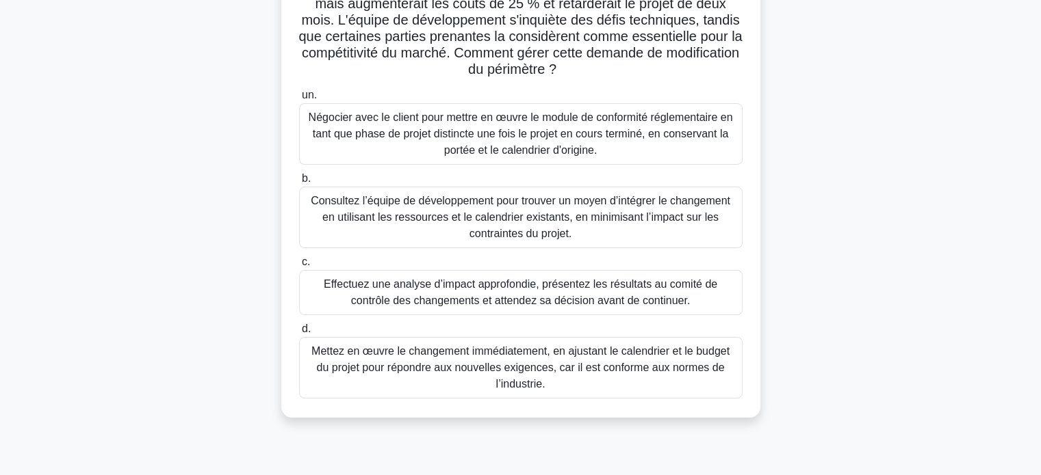
click at [428, 300] on font "Effectuez une analyse d’impact approfondie, présentez les résultats au comité d…" at bounding box center [520, 292] width 393 height 28
click at [299, 267] on input "c. Effectuez une analyse d’impact approfondie, présentez les résultats au comit…" at bounding box center [299, 262] width 0 height 9
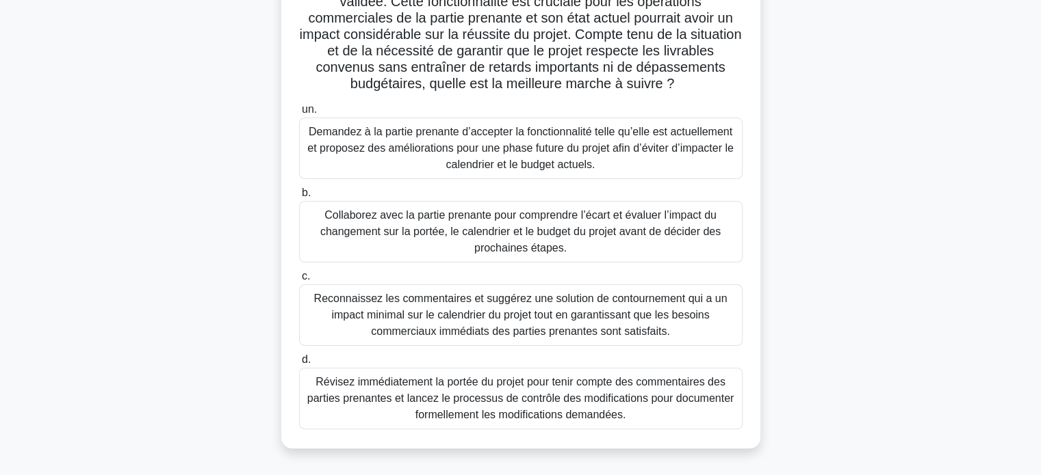
scroll to position [263, 0]
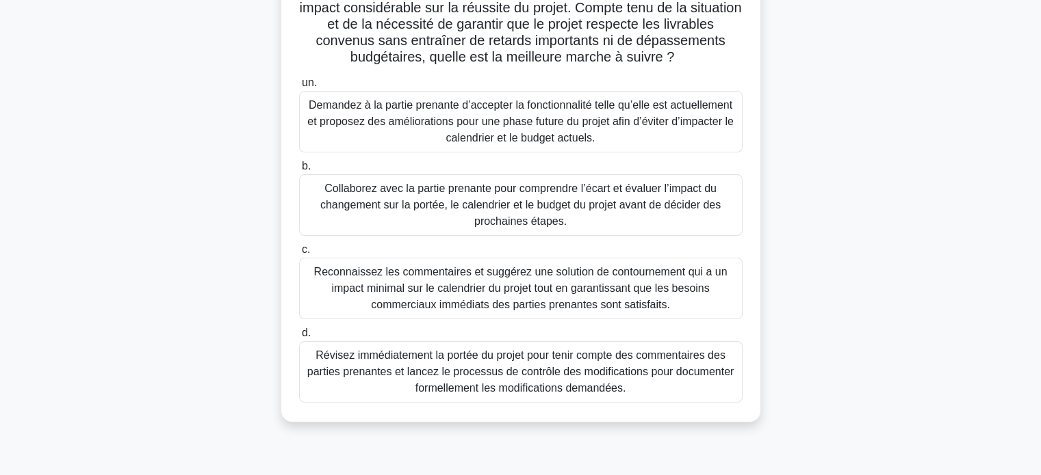
click at [559, 227] on font "Collaborez avec la partie prenante pour comprendre l’écart et évaluer l’impact …" at bounding box center [520, 205] width 400 height 44
click at [299, 171] on input "b. Collaborez avec la partie prenante pour comprendre l’écart et évaluer l’impa…" at bounding box center [299, 166] width 0 height 9
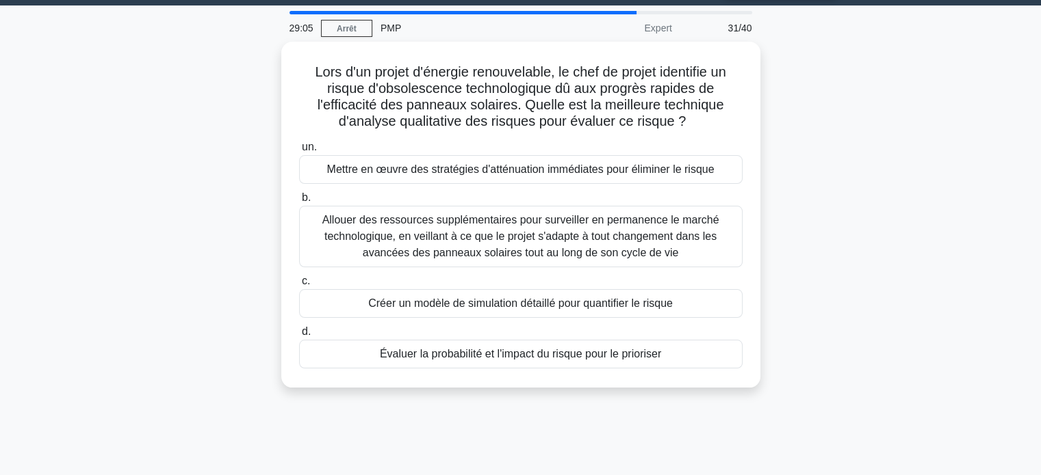
scroll to position [0, 0]
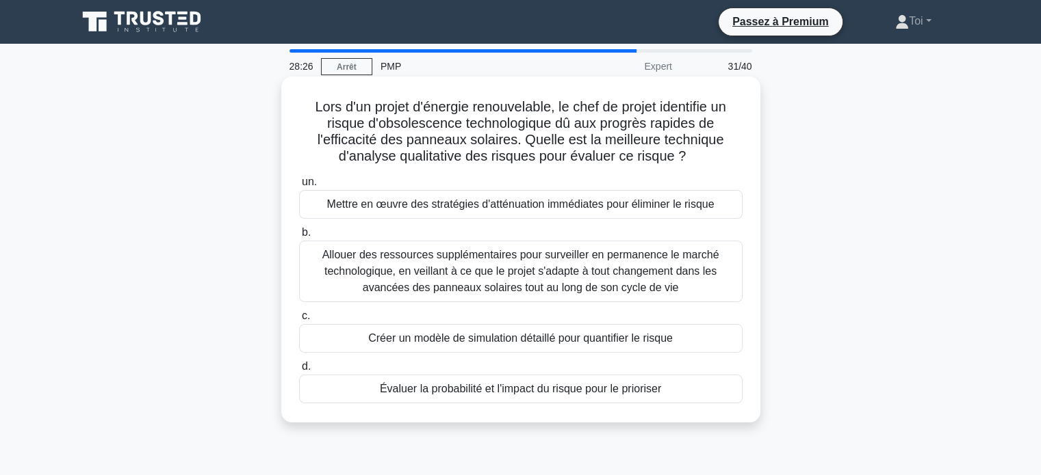
click at [397, 274] on font "Allouer des ressources supplémentaires pour surveiller en permanence le marché …" at bounding box center [520, 271] width 397 height 44
click at [299, 237] on input "b. Allouer des ressources supplémentaires pour surveiller en permanence le marc…" at bounding box center [299, 233] width 0 height 9
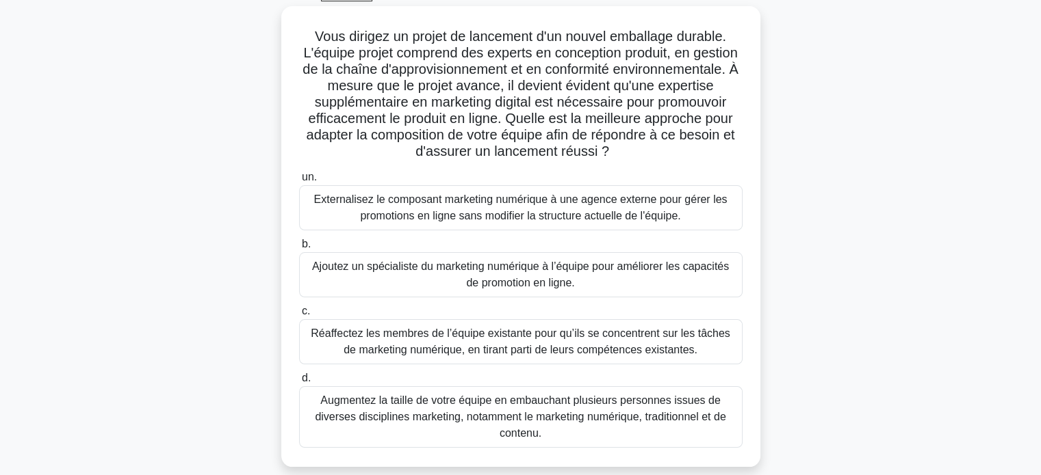
scroll to position [63, 0]
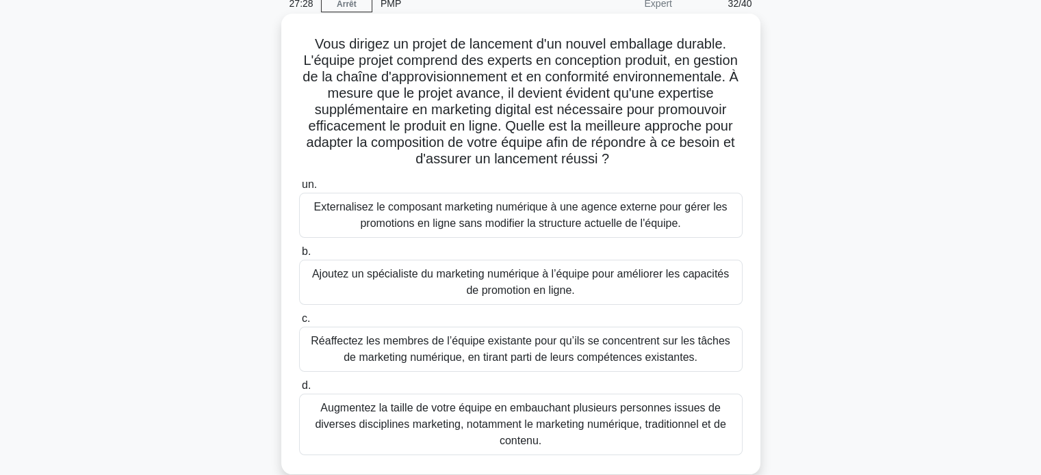
click at [341, 229] on font "Externalisez le composant marketing numérique à une agence externe pour gérer l…" at bounding box center [520, 215] width 431 height 33
click at [299, 190] on input "un. Externalisez le composant marketing numérique à une agence externe pour gér…" at bounding box center [299, 185] width 0 height 9
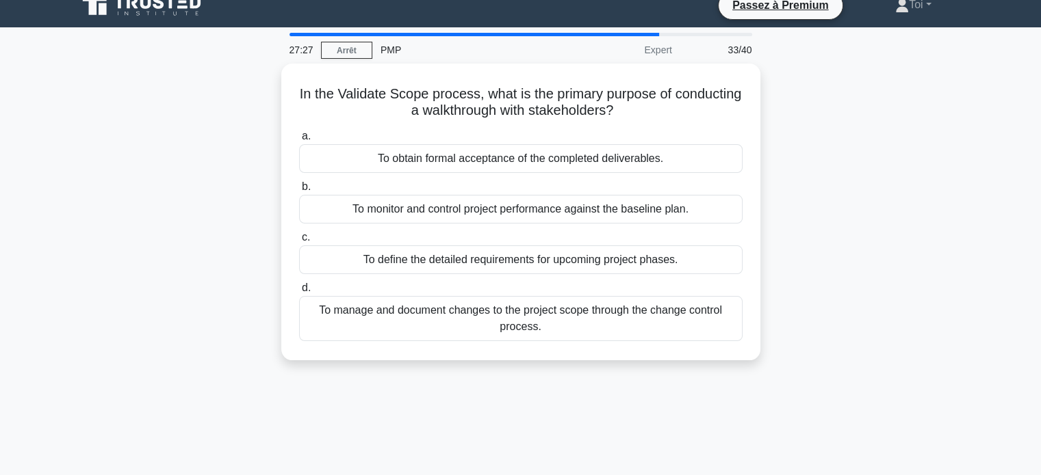
scroll to position [0, 0]
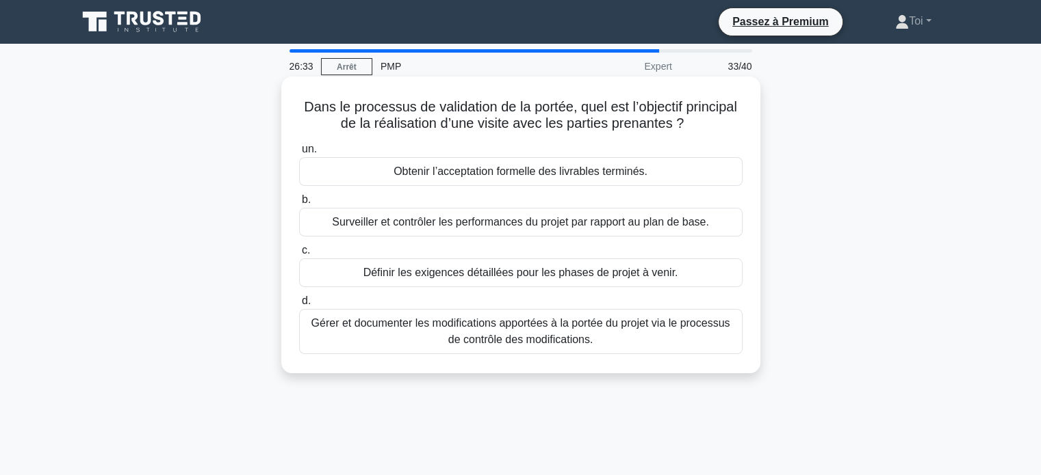
click at [532, 228] on font "Surveiller et contrôler les performances du projet par rapport au plan de base." at bounding box center [520, 222] width 377 height 12
click at [299, 205] on input "b. Surveiller et contrôler les performances du projet par rapport au plan de ba…" at bounding box center [299, 200] width 0 height 9
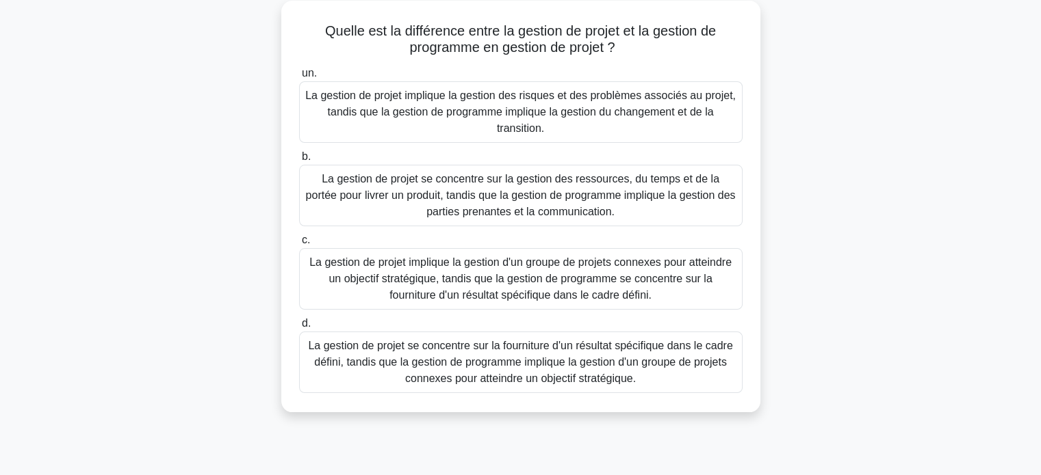
scroll to position [79, 0]
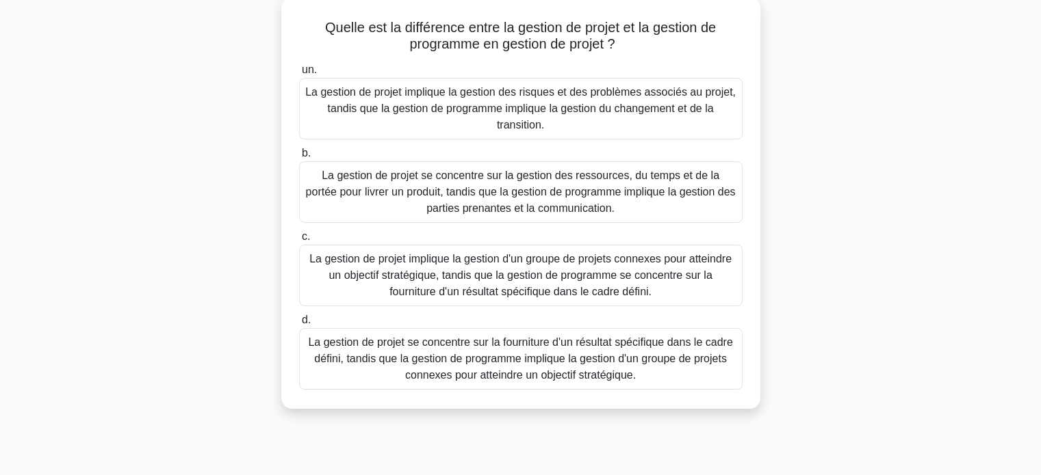
click at [408, 357] on font "La gestion de projet se concentre sur la fourniture d'un résultat spécifique da…" at bounding box center [520, 359] width 424 height 44
click at [299, 325] on input "d. La gestion de projet se concentre sur la fourniture d'un résultat spécifique…" at bounding box center [299, 320] width 0 height 9
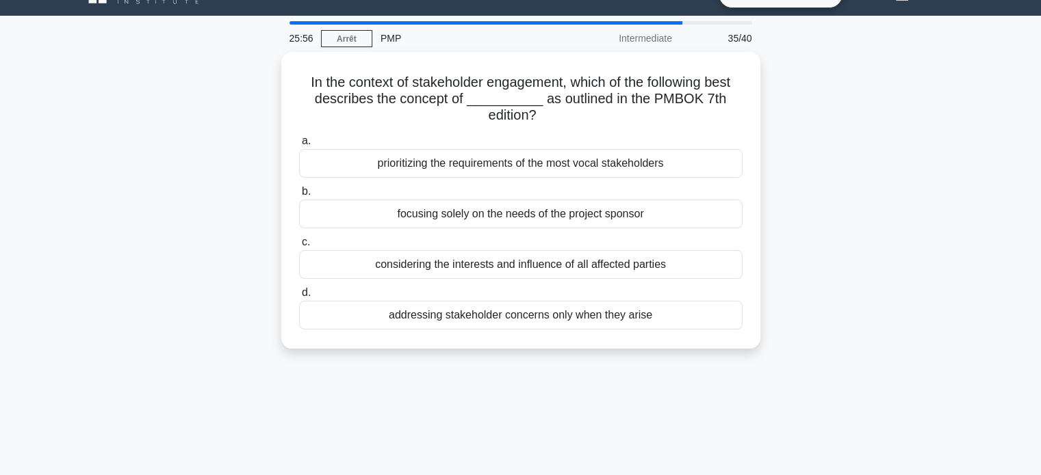
scroll to position [0, 0]
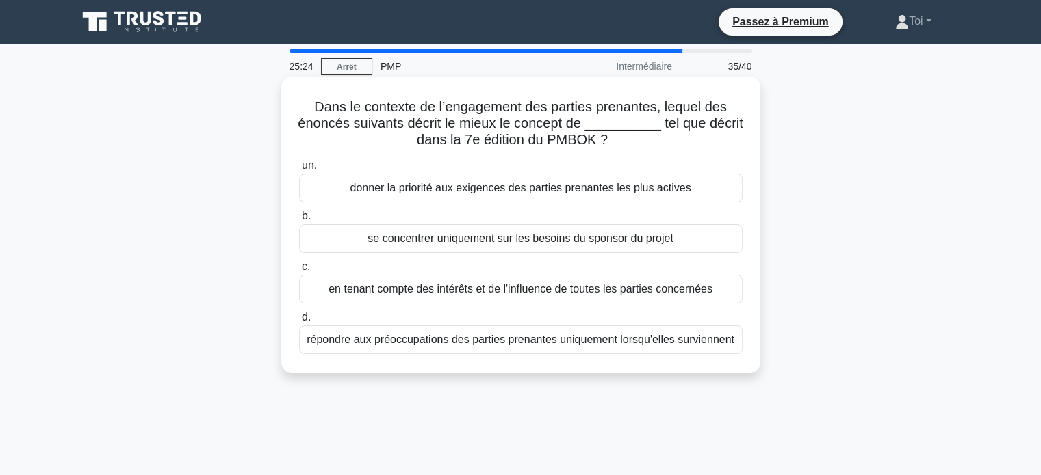
click at [529, 290] on font "en tenant compte des intérêts et de l'influence de toutes les parties concernées" at bounding box center [520, 289] width 384 height 12
click at [299, 272] on input "c. en tenant compte des intérêts et de l'influence de toutes les parties concer…" at bounding box center [299, 267] width 0 height 9
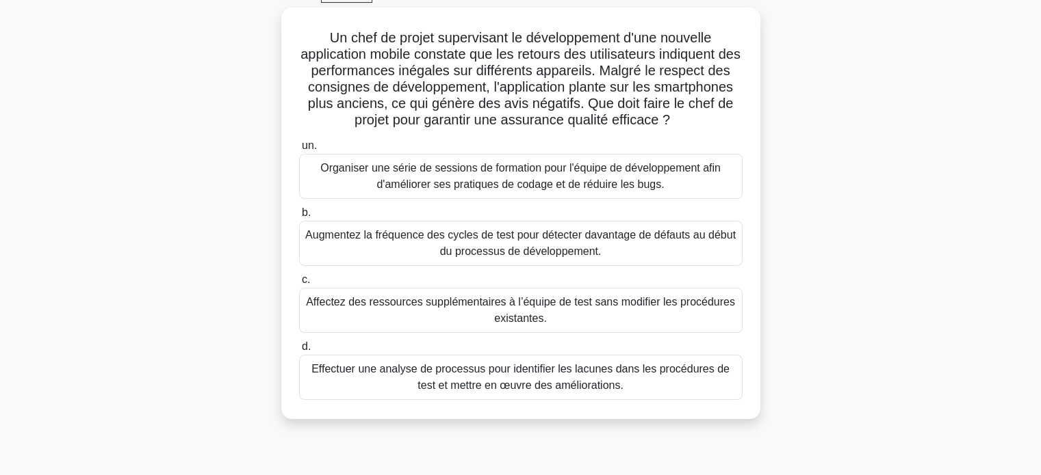
scroll to position [79, 0]
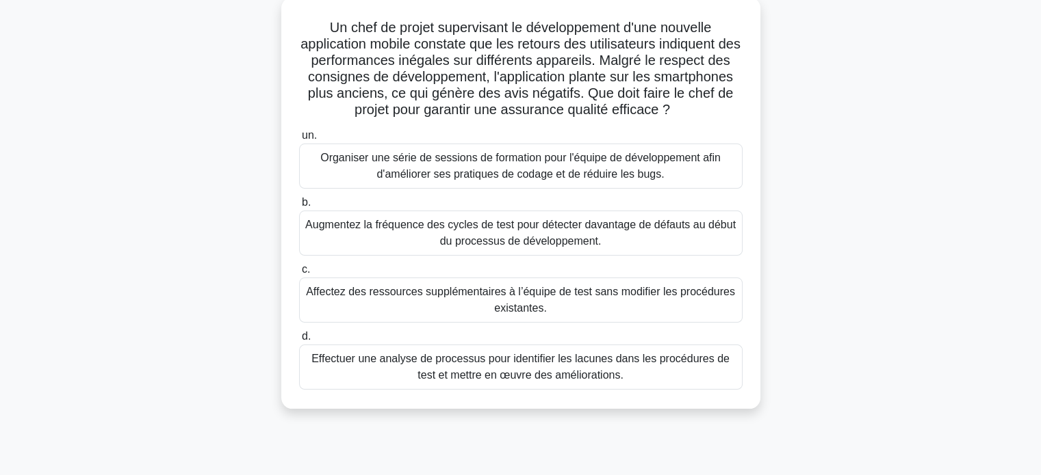
click at [362, 383] on div "Effectuer une analyse de processus pour identifier les lacunes dans les procédu…" at bounding box center [520, 367] width 443 height 45
click at [299, 341] on input "d. Effectuer une analyse de processus pour identifier les lacunes dans les proc…" at bounding box center [299, 336] width 0 height 9
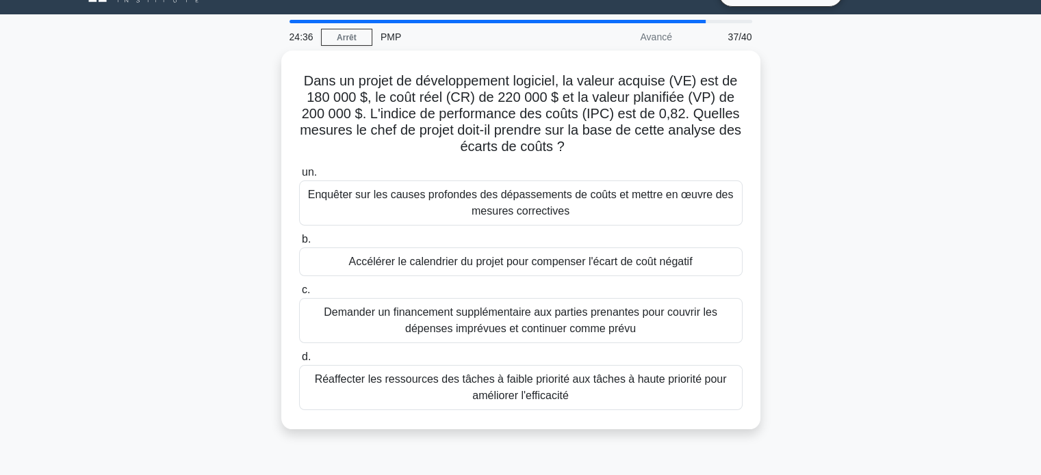
scroll to position [0, 0]
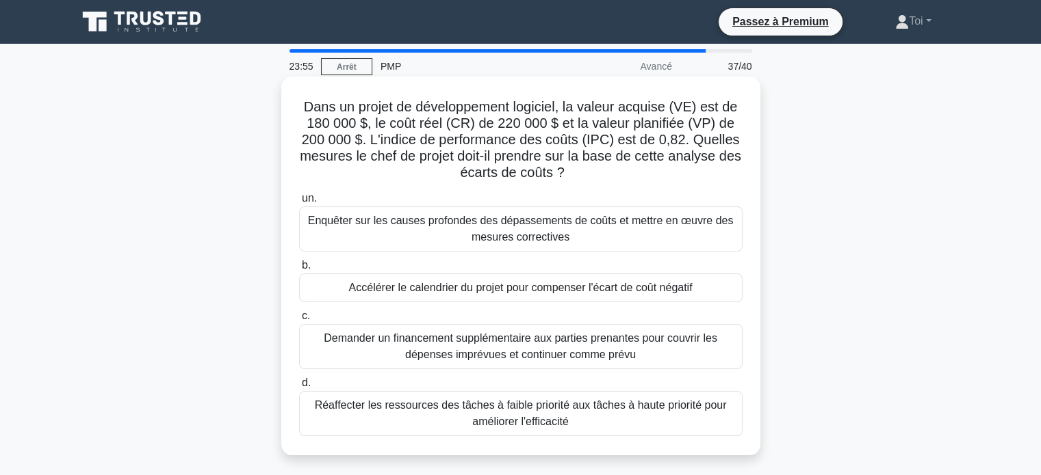
click at [371, 226] on font "Enquêter sur les causes profondes des dépassements de coûts et mettre en œuvre …" at bounding box center [521, 229] width 426 height 28
click at [299, 203] on input "un. Enquêter sur les causes profondes des dépassements de coûts et mettre en œu…" at bounding box center [299, 198] width 0 height 9
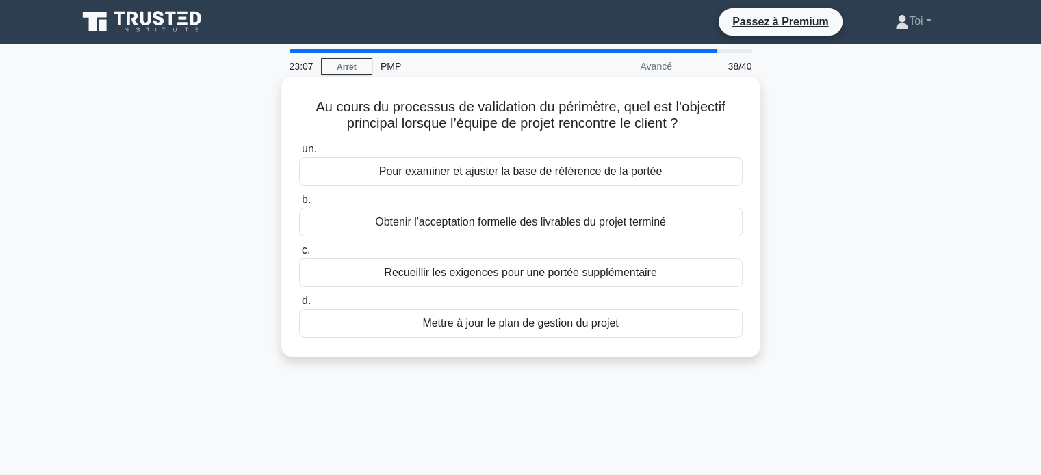
click at [504, 326] on font "Mettre à jour le plan de gestion du projet" at bounding box center [520, 323] width 196 height 12
click at [299, 306] on input "d. Mettre à jour le plan de gestion du projet" at bounding box center [299, 301] width 0 height 9
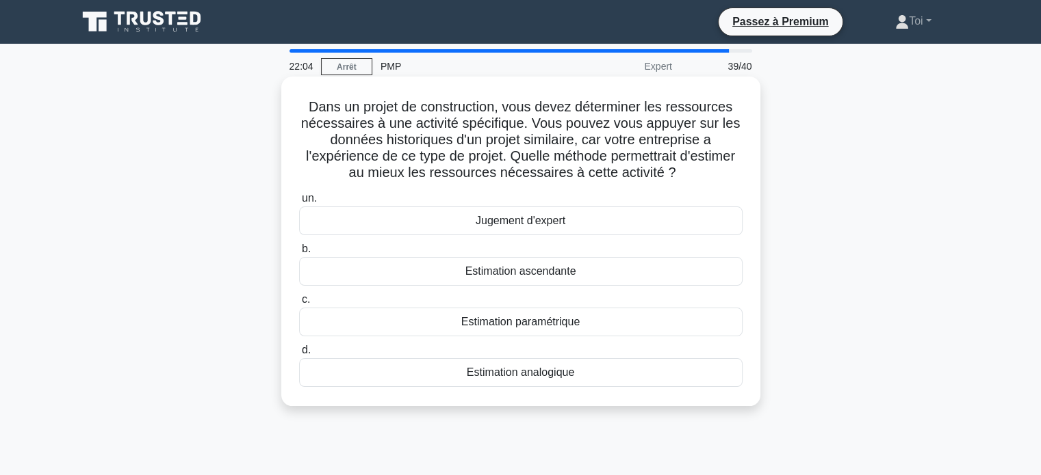
click at [539, 378] on font "Estimation analogique" at bounding box center [520, 373] width 107 height 12
click at [299, 355] on input "d. Estimation analogique" at bounding box center [299, 350] width 0 height 9
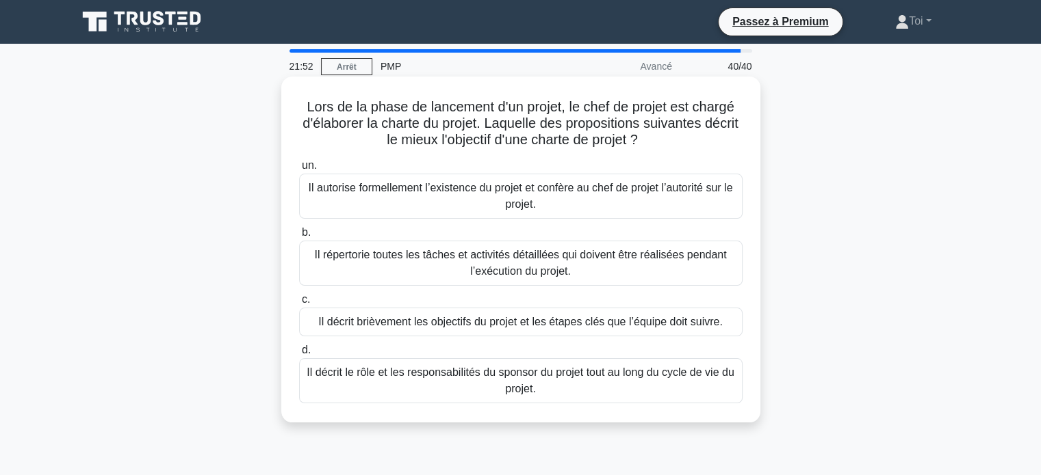
click at [430, 188] on font "Il autorise formellement l’existence du projet et confère au chef de projet l’a…" at bounding box center [521, 196] width 424 height 28
click at [299, 170] on input "un. Il autorise formellement l’existence du projet et confère au chef de projet…" at bounding box center [299, 165] width 0 height 9
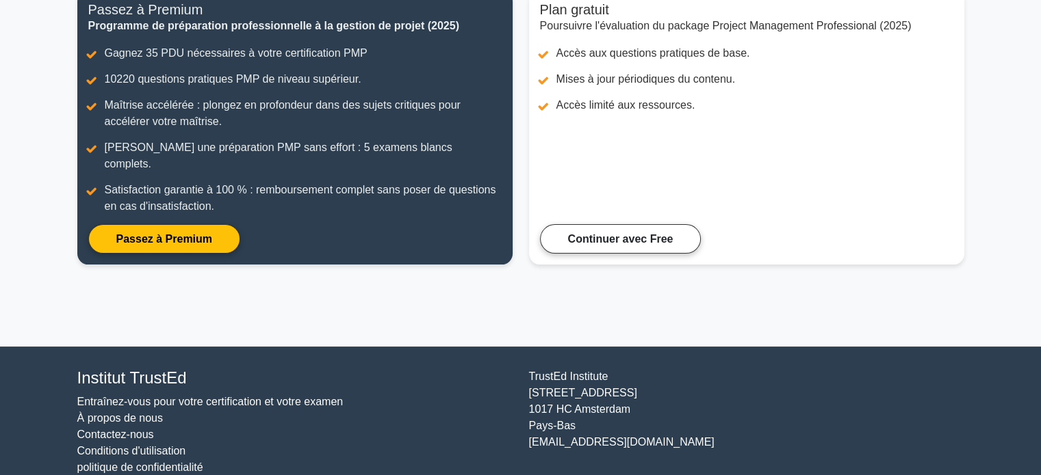
scroll to position [200, 0]
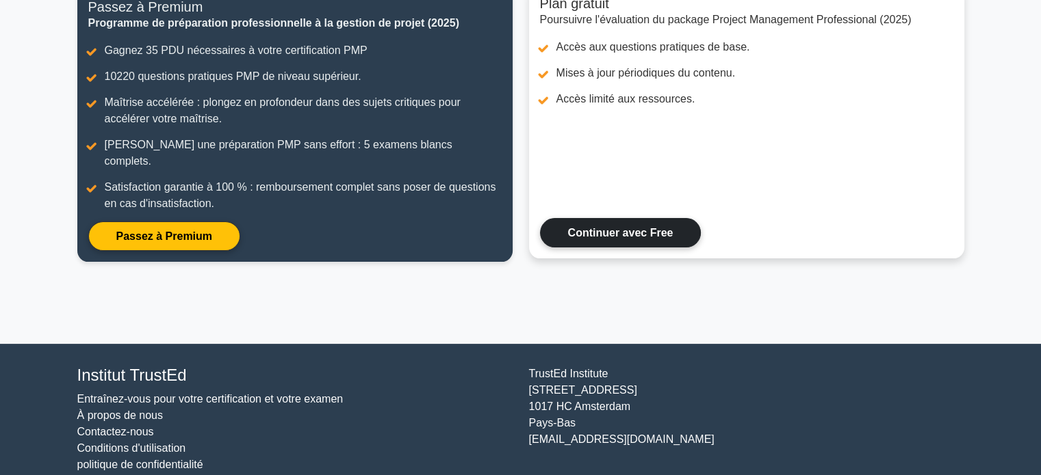
click at [602, 224] on link "Continuer avec Free" at bounding box center [620, 232] width 161 height 29
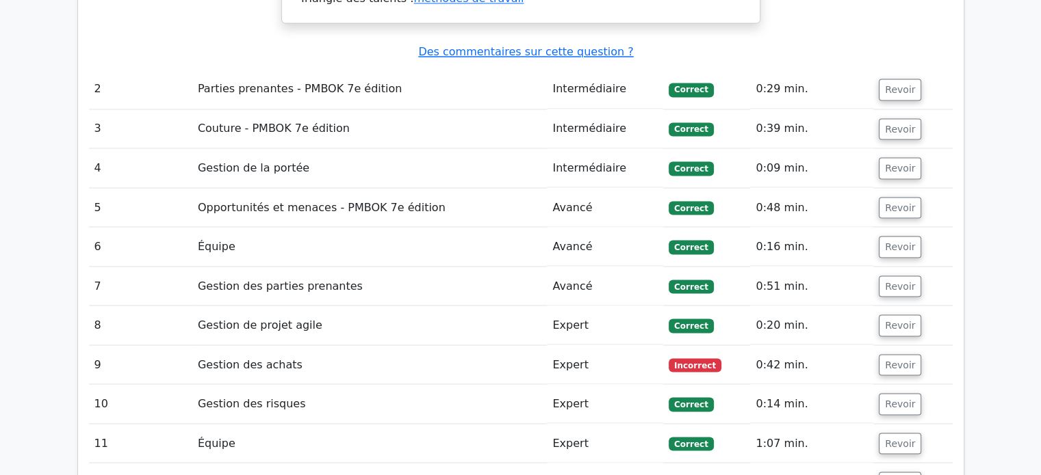
scroll to position [2436, 0]
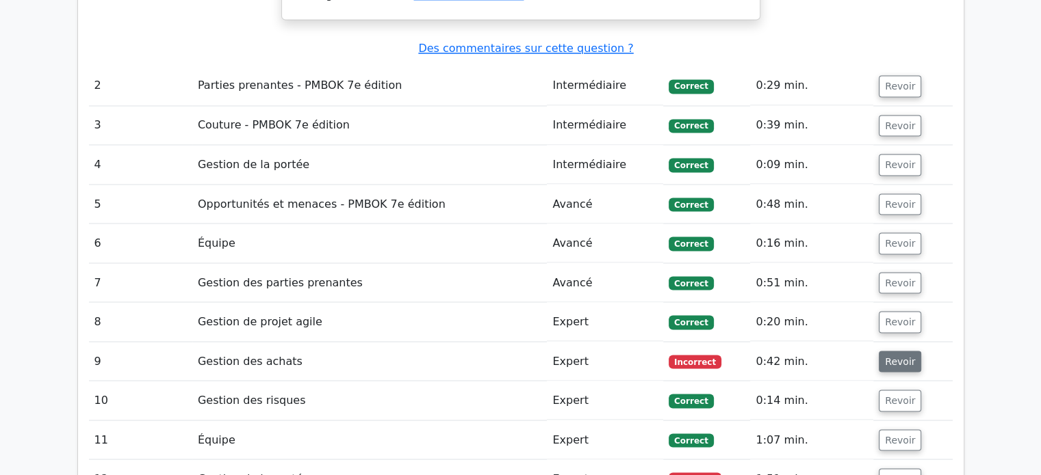
click at [895, 356] on font "Revoir" at bounding box center [900, 361] width 30 height 11
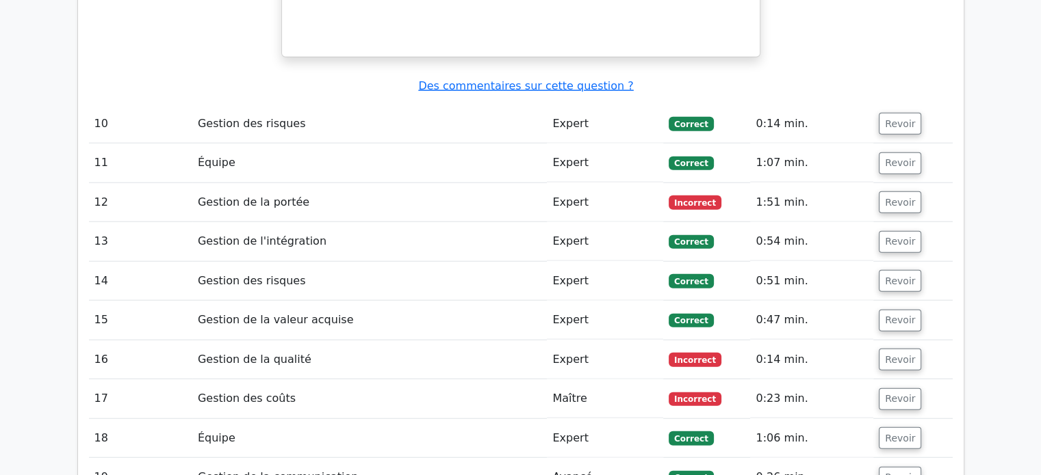
scroll to position [3294, 0]
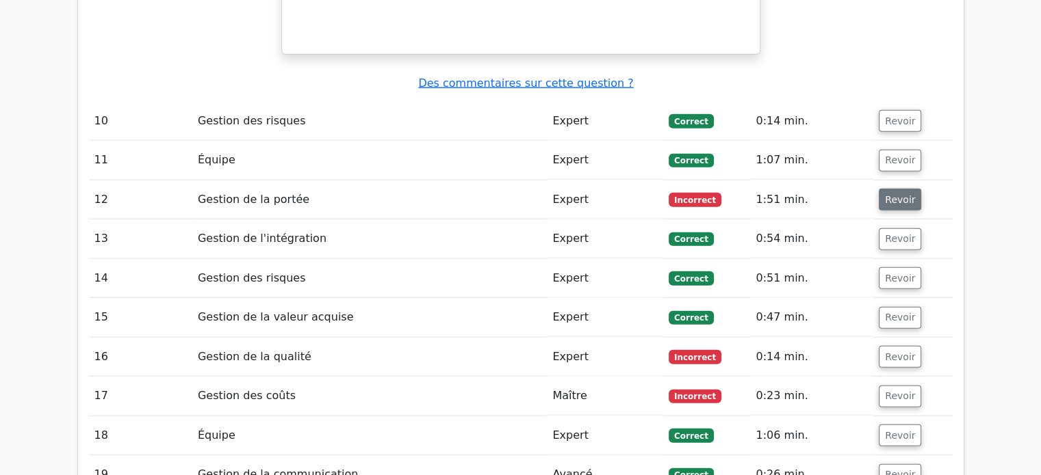
click at [898, 189] on button "Revoir" at bounding box center [899, 200] width 42 height 22
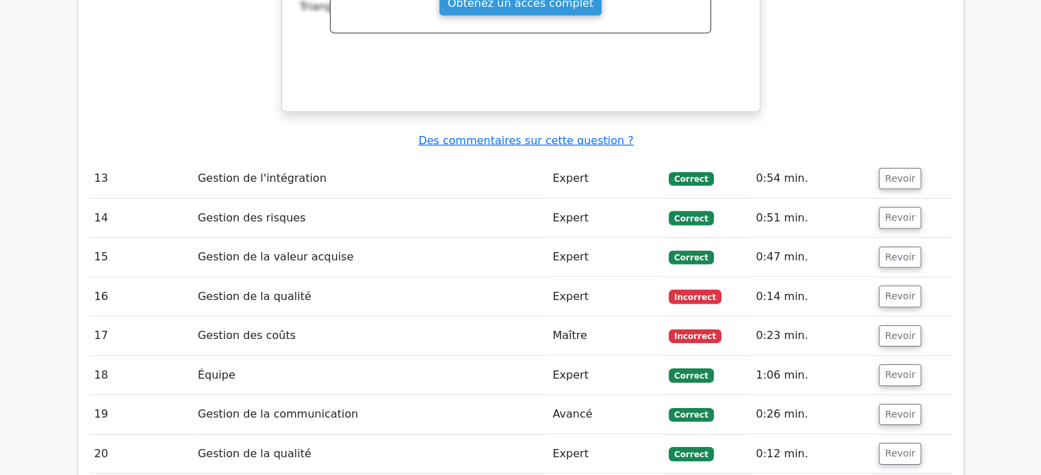
scroll to position [4258, 0]
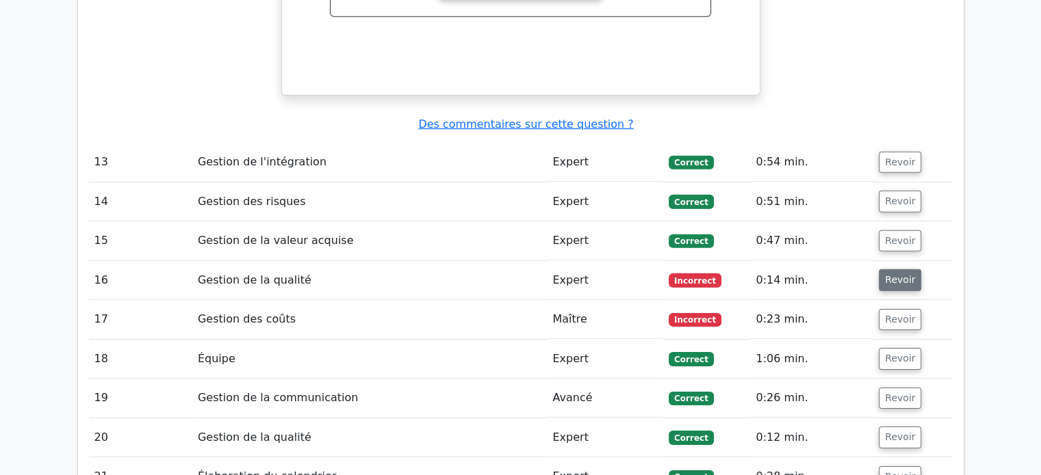
click at [891, 275] on font "Revoir" at bounding box center [900, 280] width 30 height 11
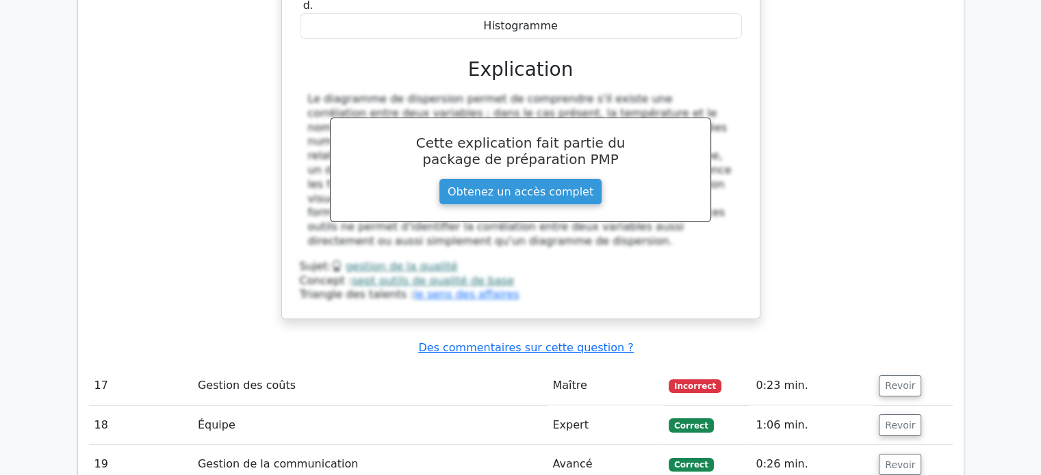
scroll to position [4784, 0]
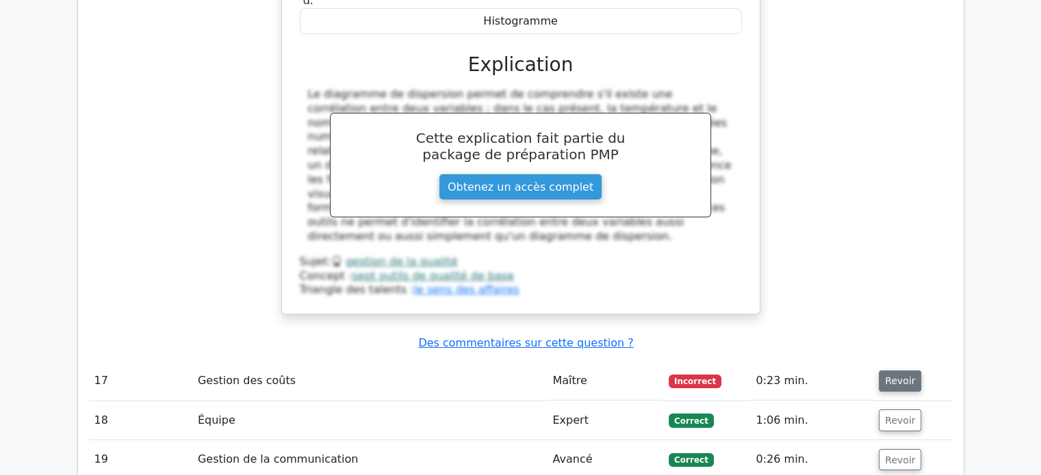
click at [896, 376] on font "Revoir" at bounding box center [900, 381] width 30 height 11
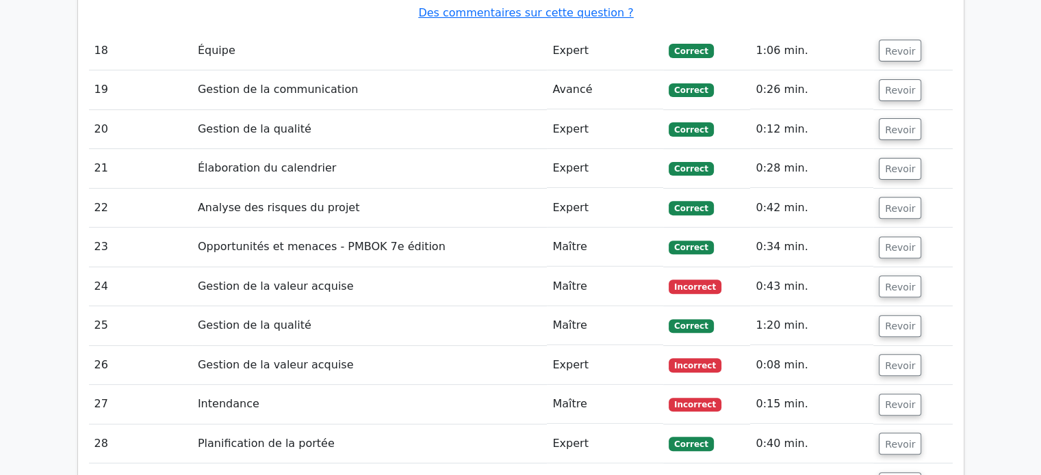
scroll to position [5673, 0]
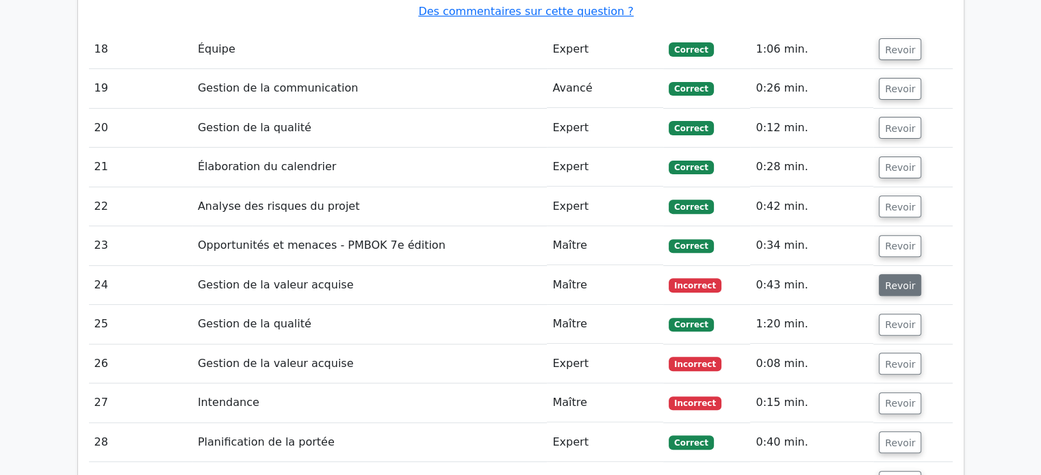
click at [899, 280] on font "Revoir" at bounding box center [900, 285] width 30 height 11
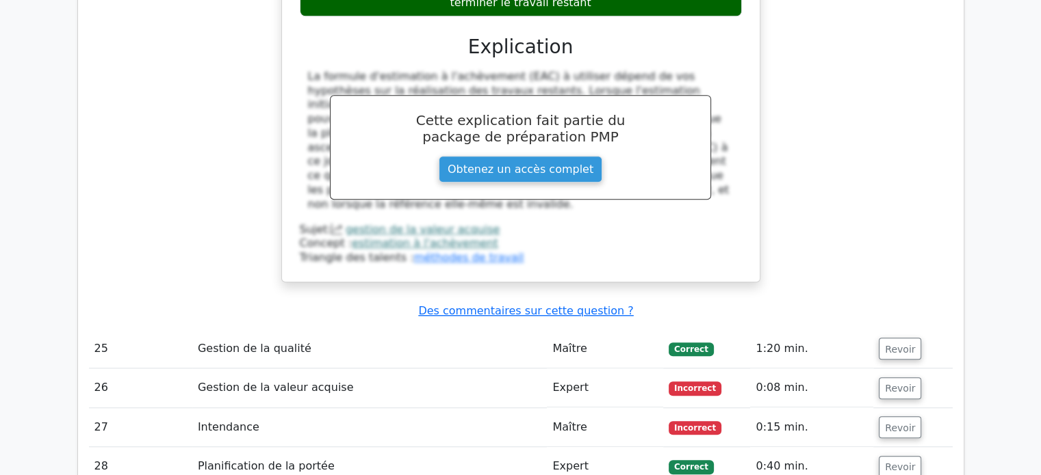
scroll to position [6346, 0]
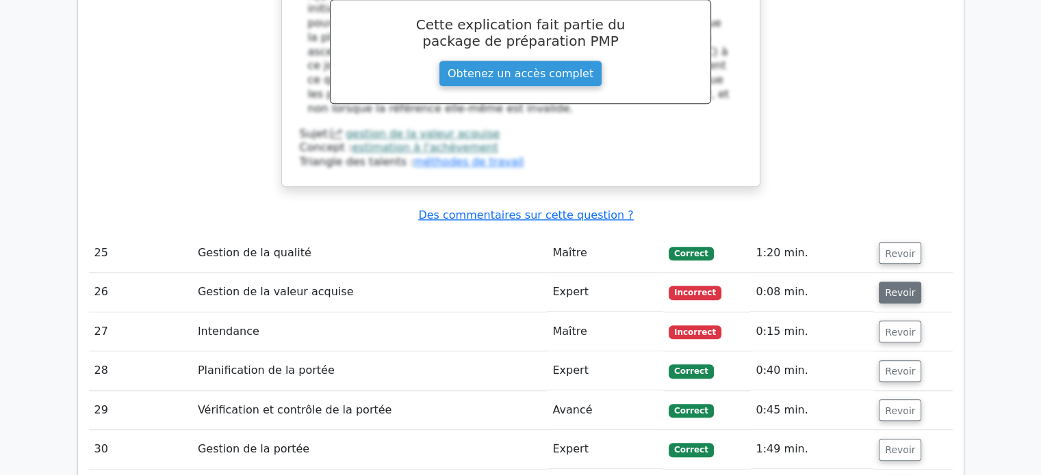
click at [888, 287] on font "Revoir" at bounding box center [900, 292] width 30 height 11
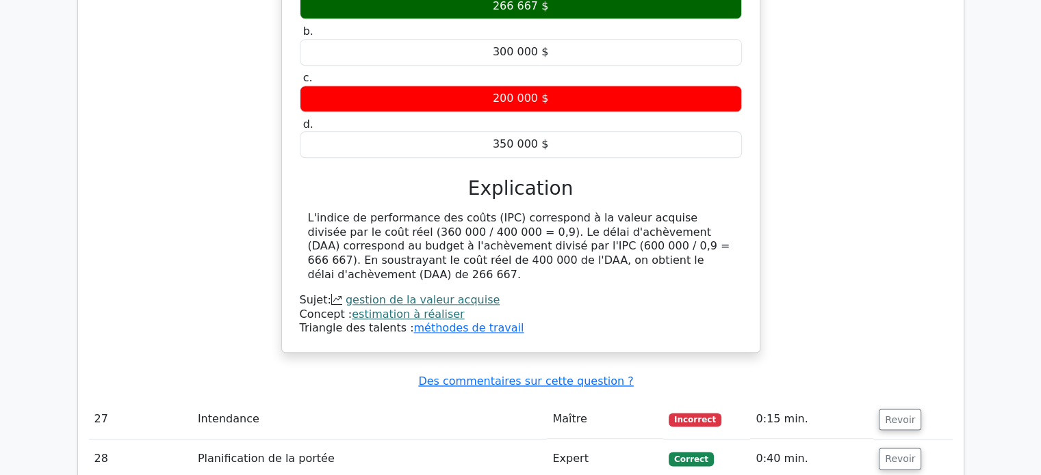
scroll to position [6783, 0]
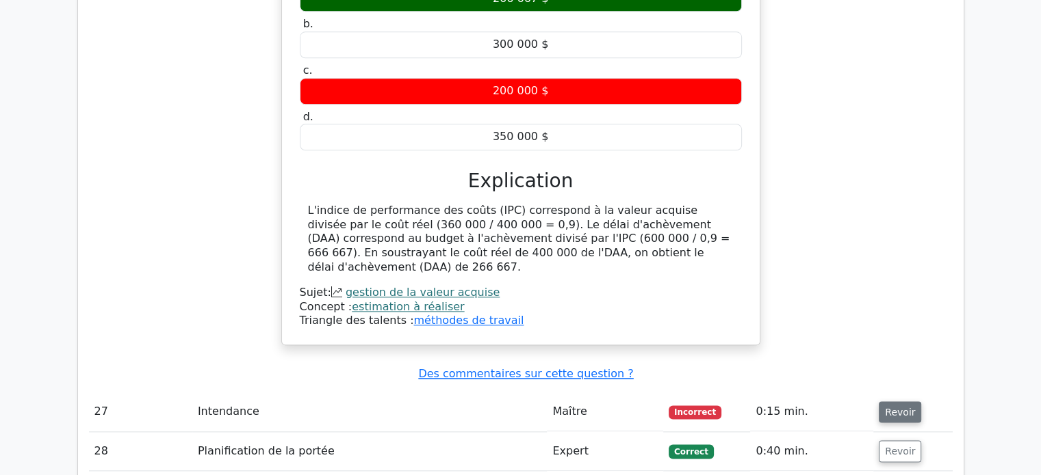
click at [896, 406] on font "Revoir" at bounding box center [900, 411] width 30 height 11
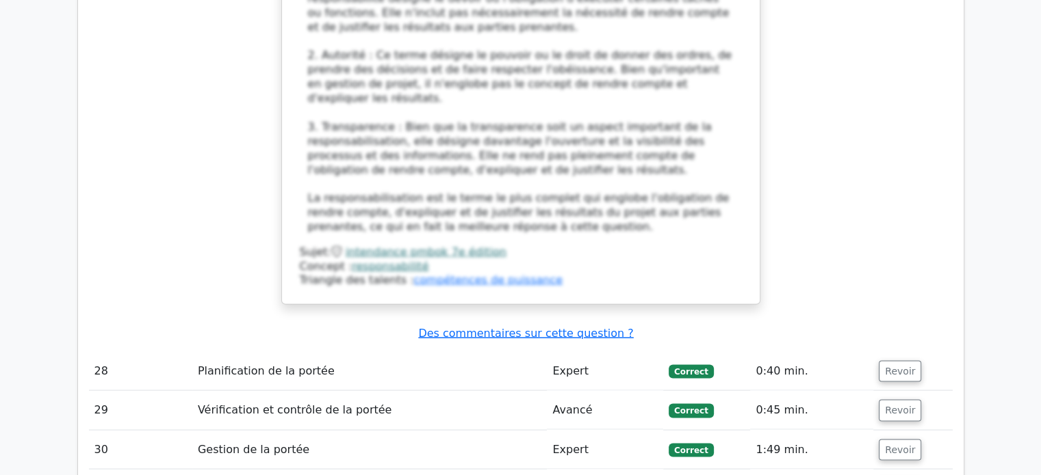
scroll to position [7700, 0]
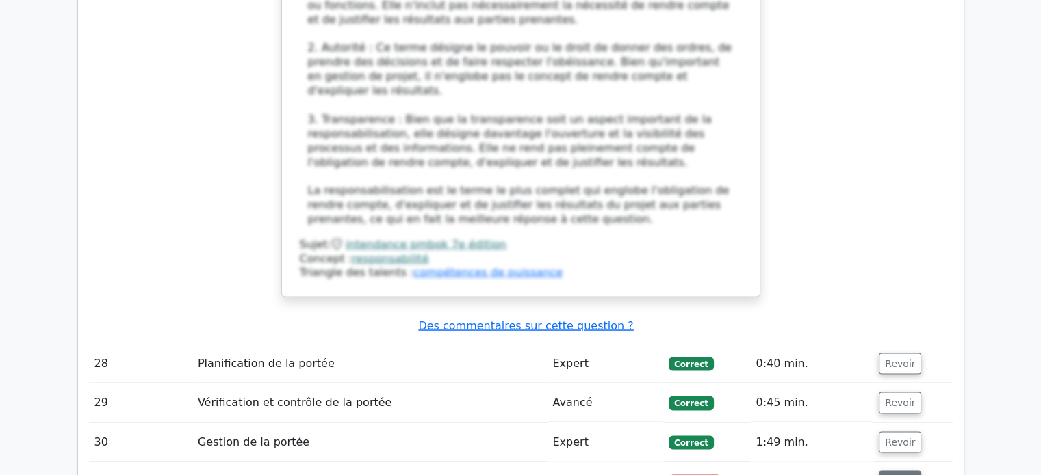
click at [895, 475] on font "Revoir" at bounding box center [900, 481] width 30 height 11
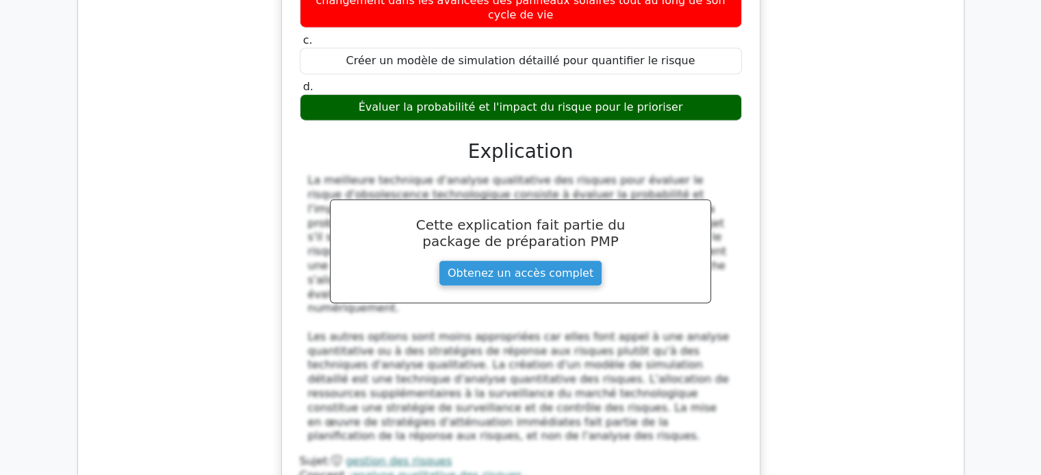
scroll to position [8453, 0]
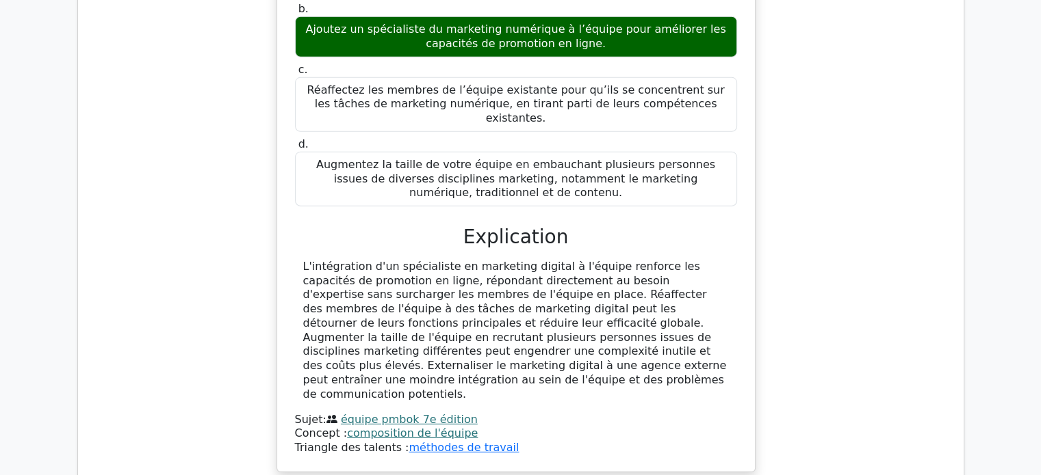
scroll to position [9269, 0]
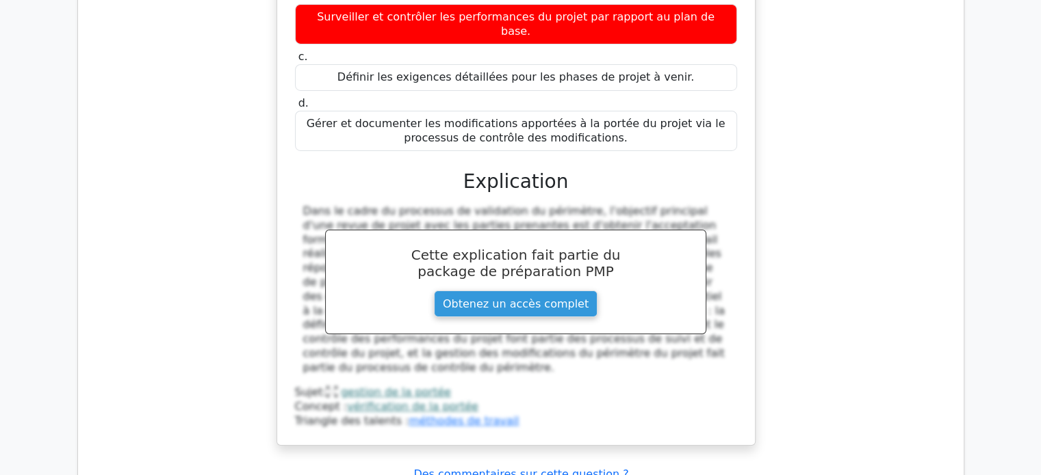
scroll to position [9964, 0]
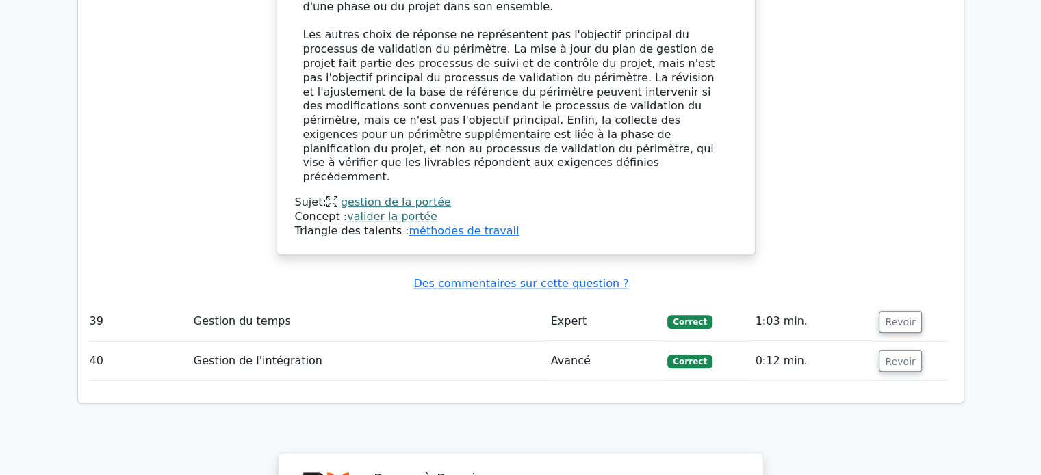
scroll to position [11053, 0]
